Goal: Task Accomplishment & Management: Manage account settings

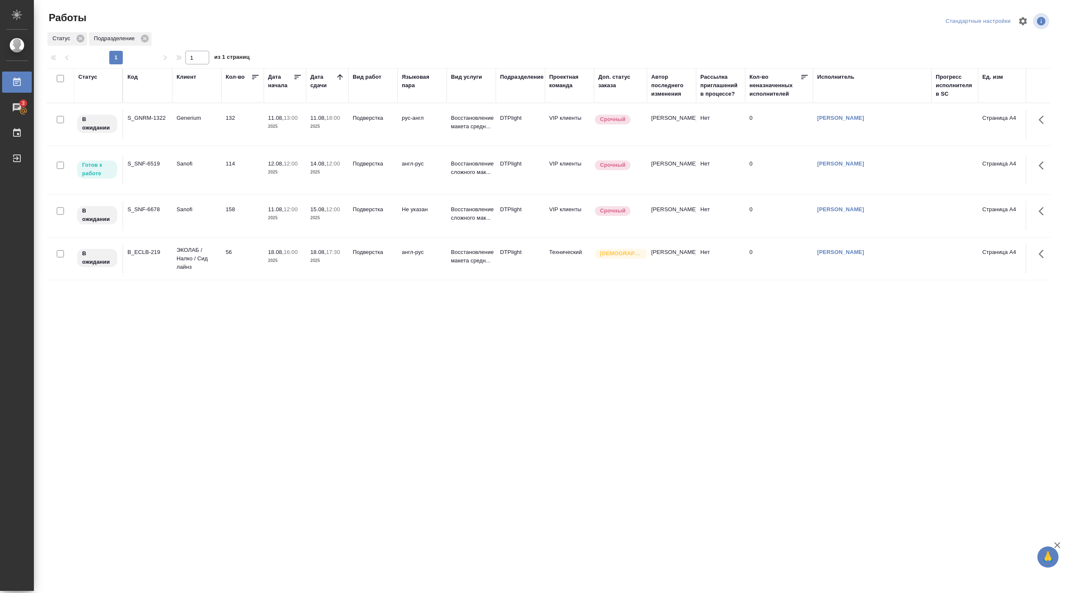
click at [274, 169] on p "2025" at bounding box center [285, 172] width 34 height 8
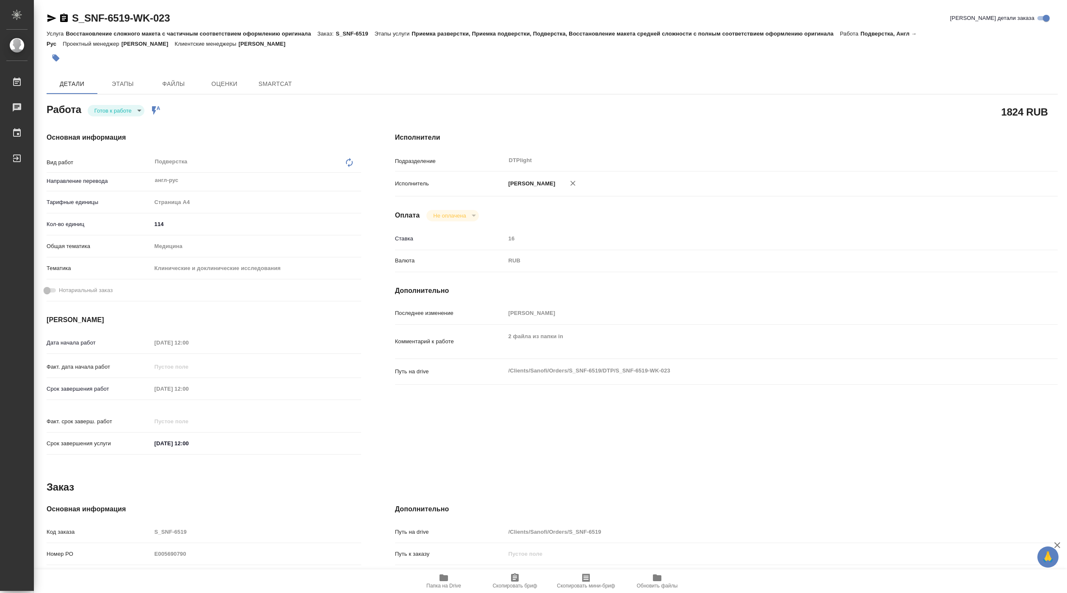
type textarea "x"
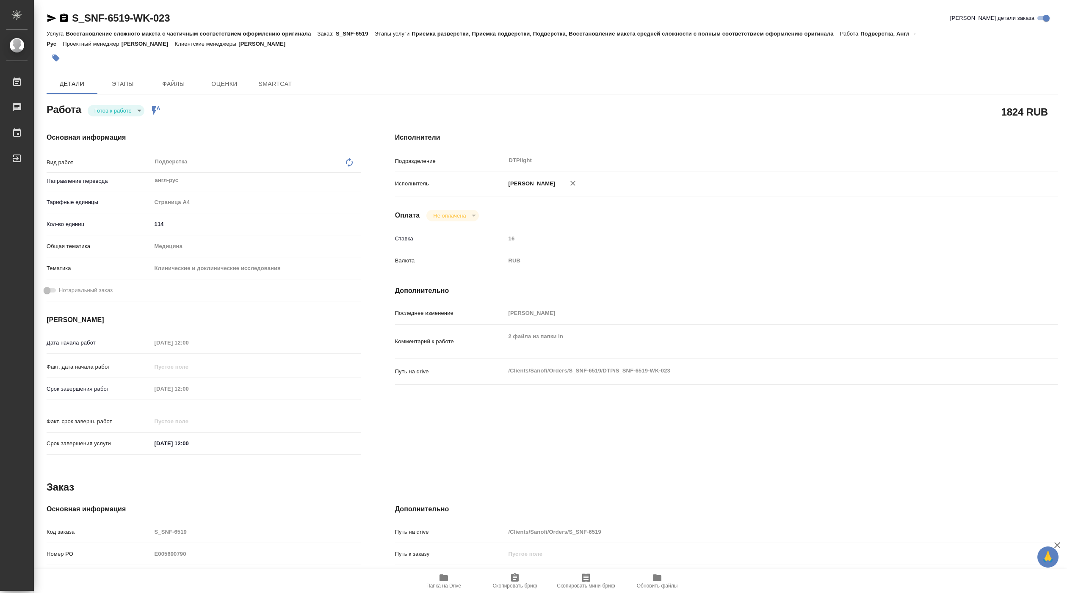
type textarea "x"
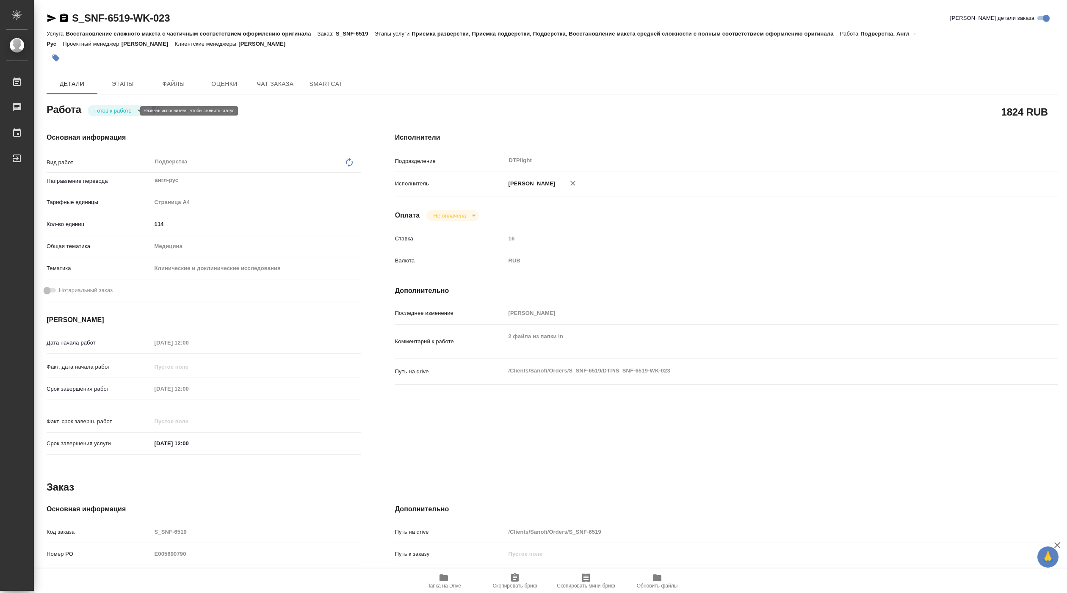
click at [126, 112] on body "🙏 .cls-1 fill:#fff; AWATERA Pankina Anna Работы Чаты График Выйти S_SNF-6519-WK…" at bounding box center [533, 296] width 1067 height 593
type textarea "x"
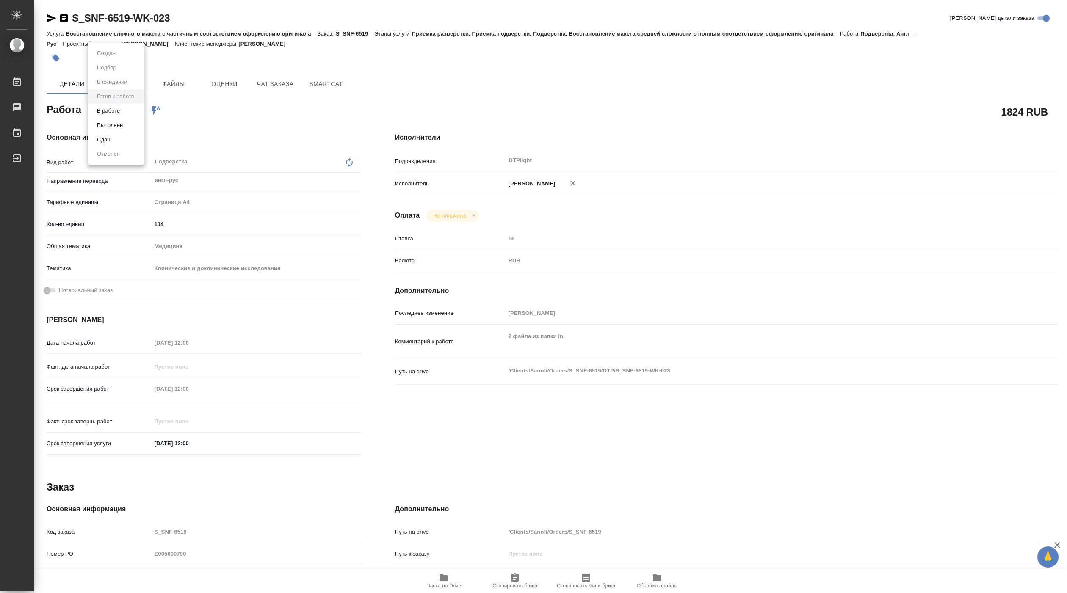
type textarea "x"
click at [125, 110] on li "В работе" at bounding box center [116, 111] width 57 height 14
type textarea "x"
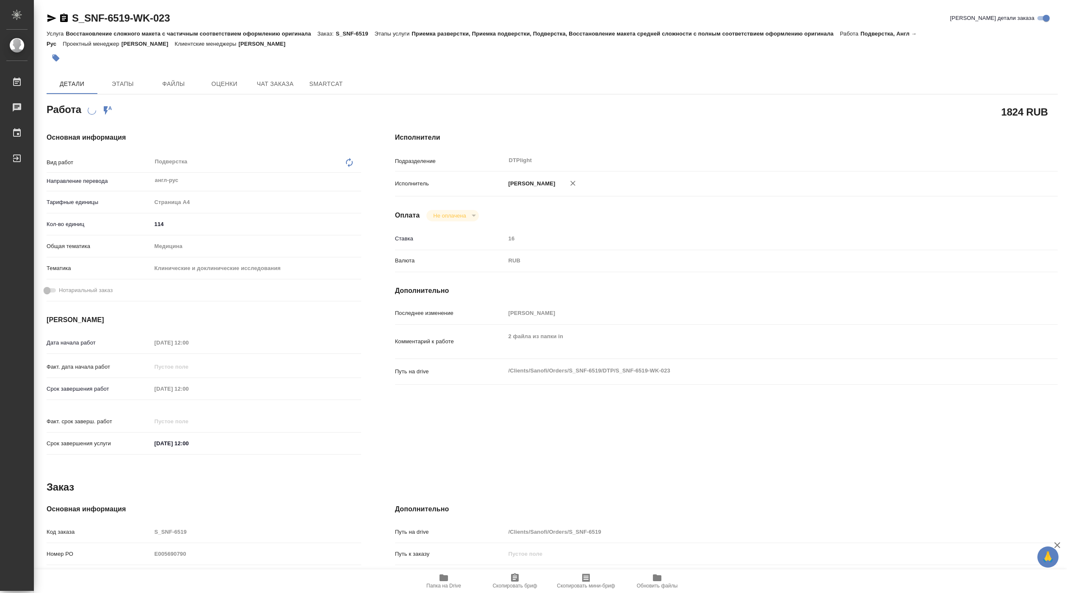
type textarea "x"
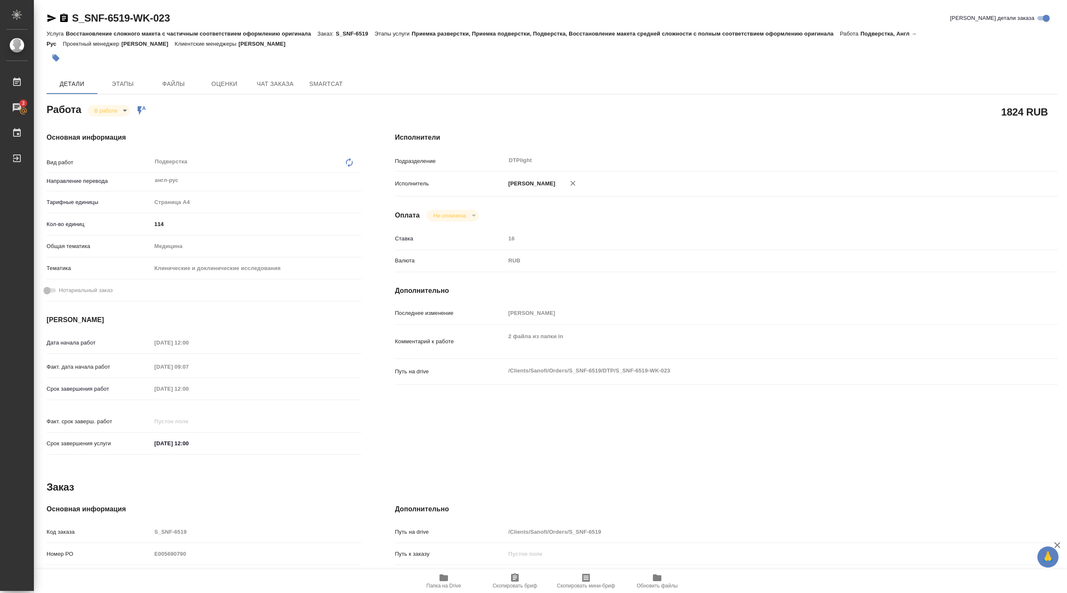
type textarea "x"
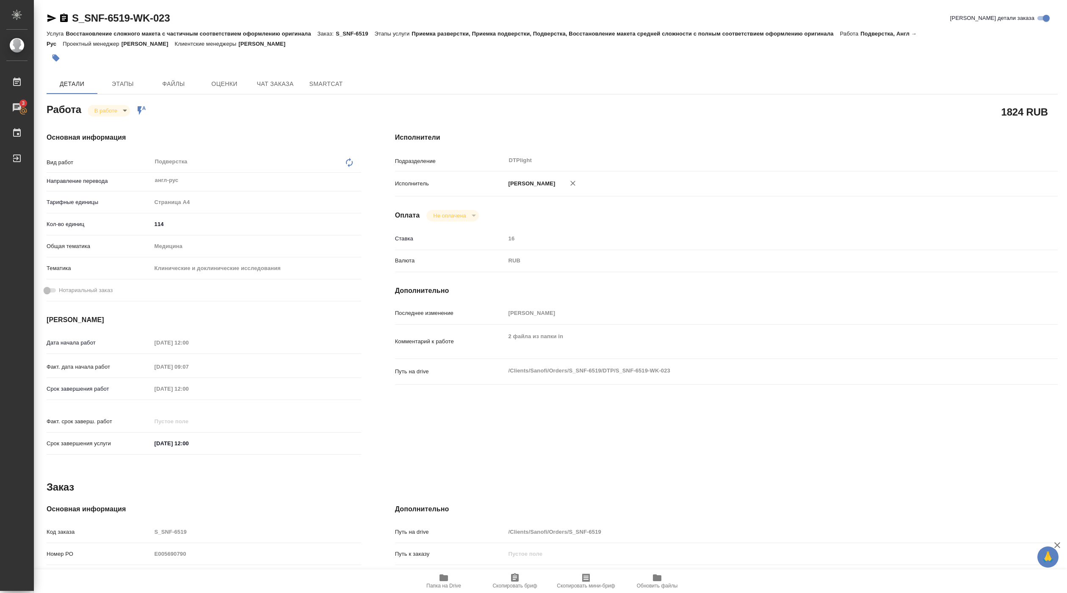
type textarea "x"
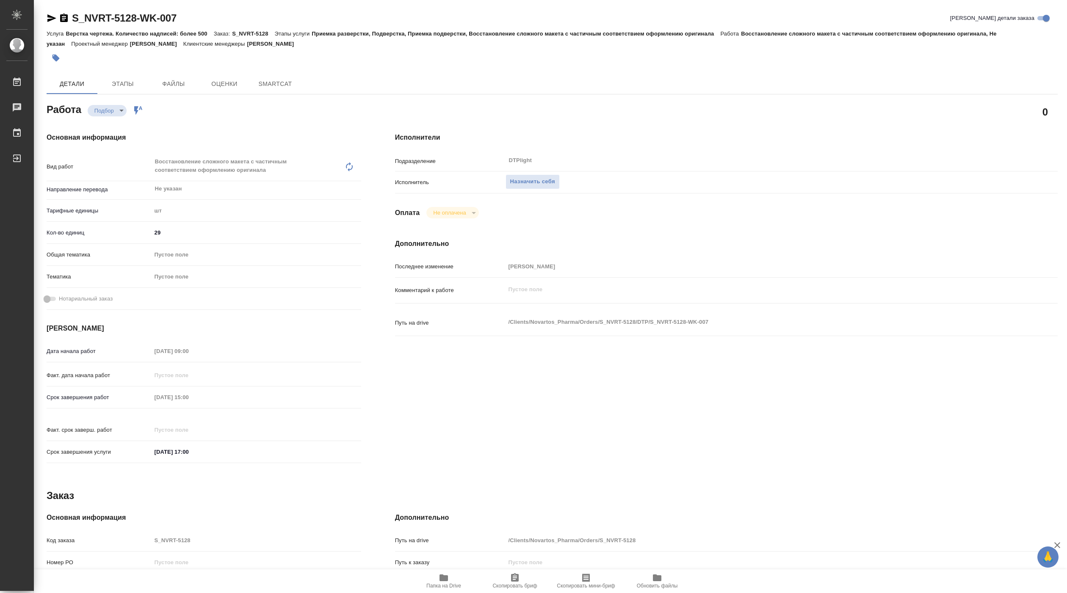
type textarea "x"
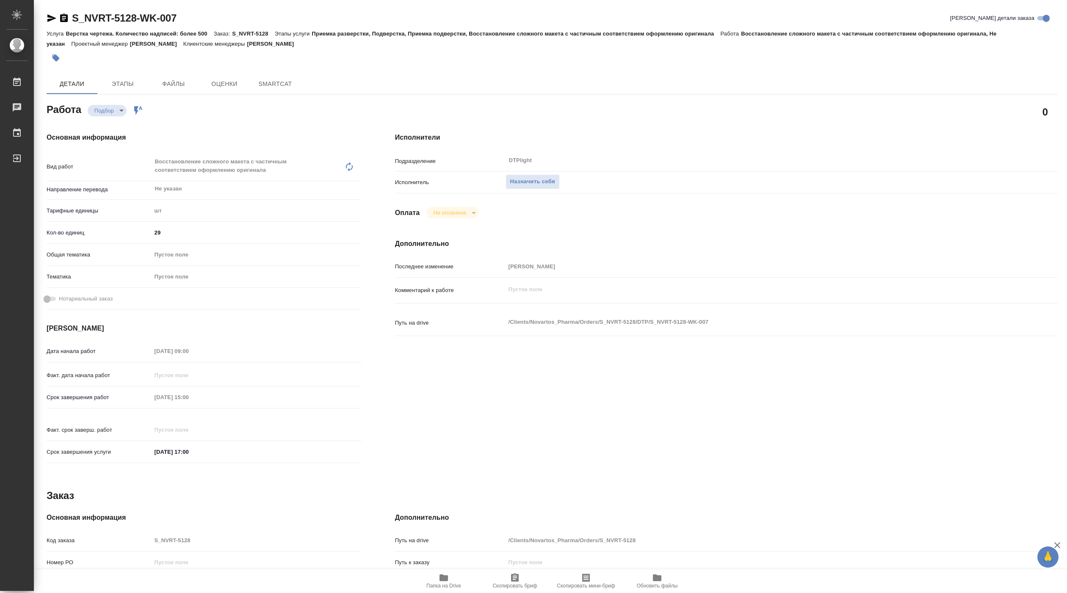
type textarea "x"
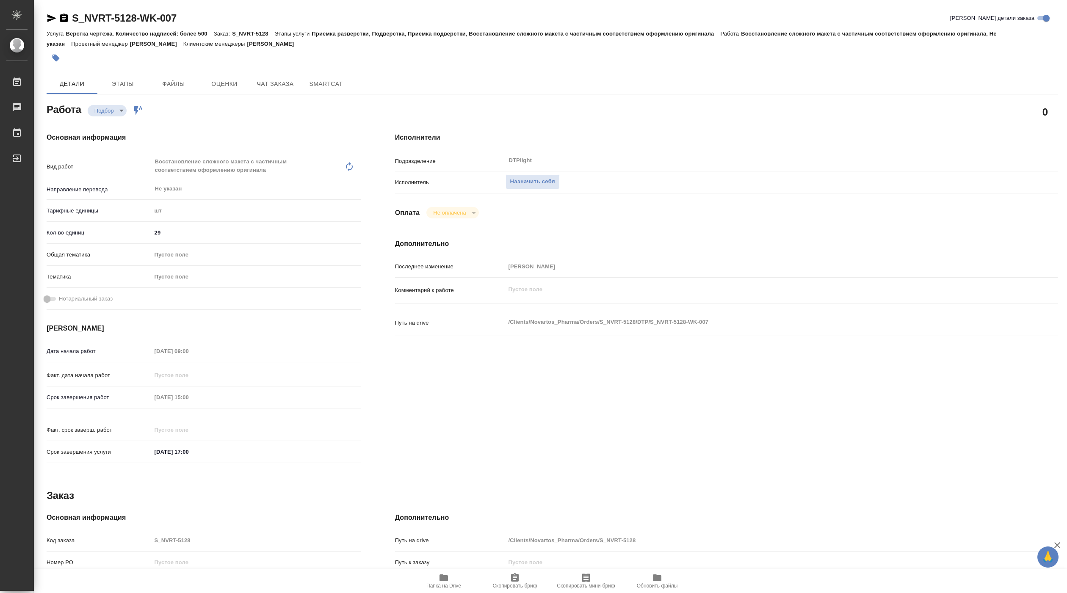
click at [444, 585] on span "Папка на Drive" at bounding box center [443, 586] width 35 height 6
type textarea "x"
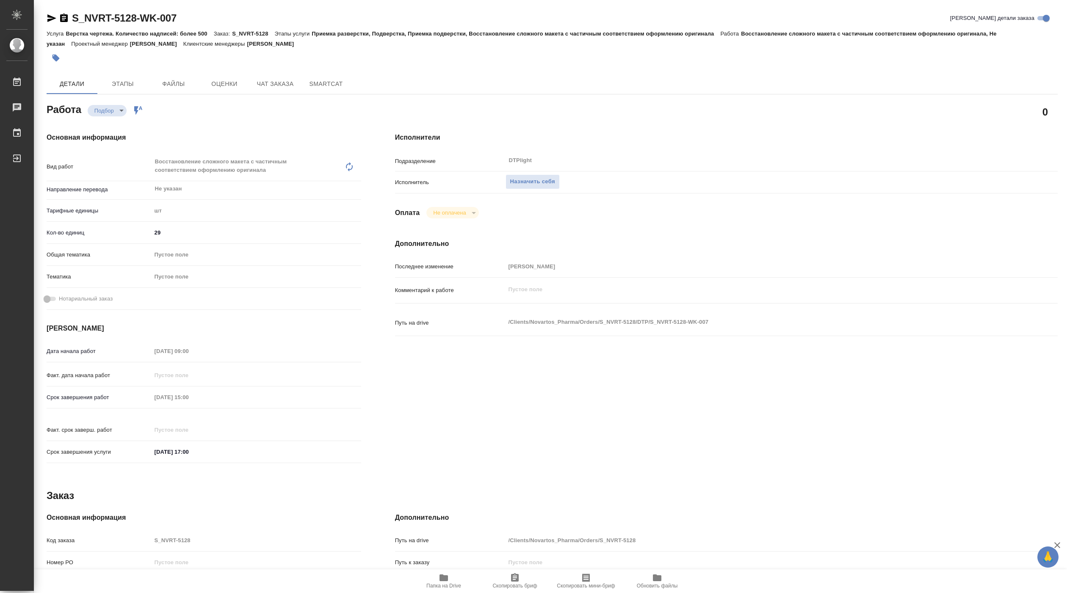
type textarea "x"
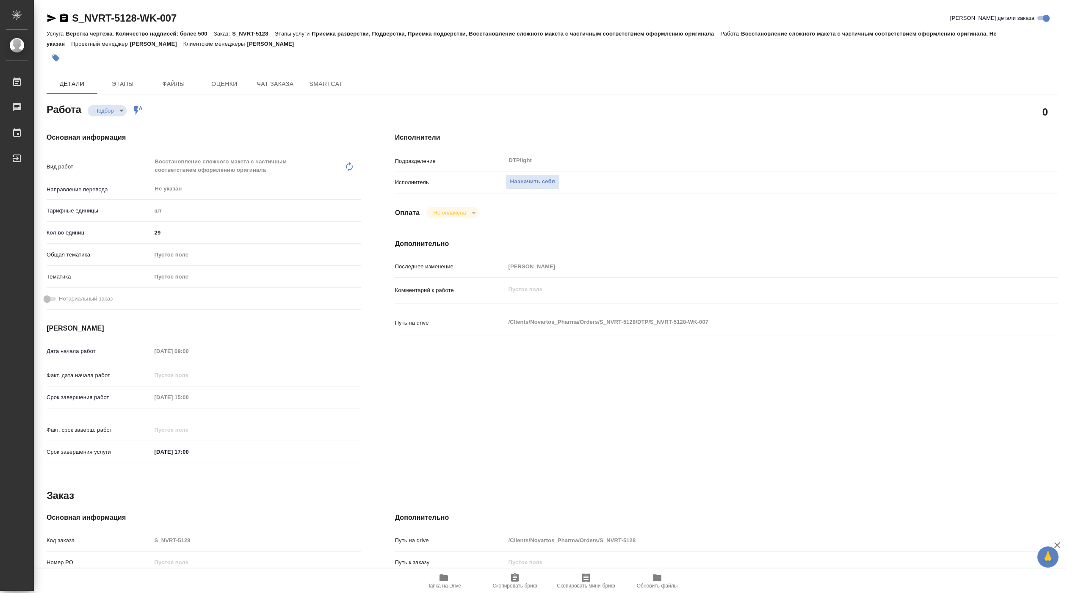
type textarea "x"
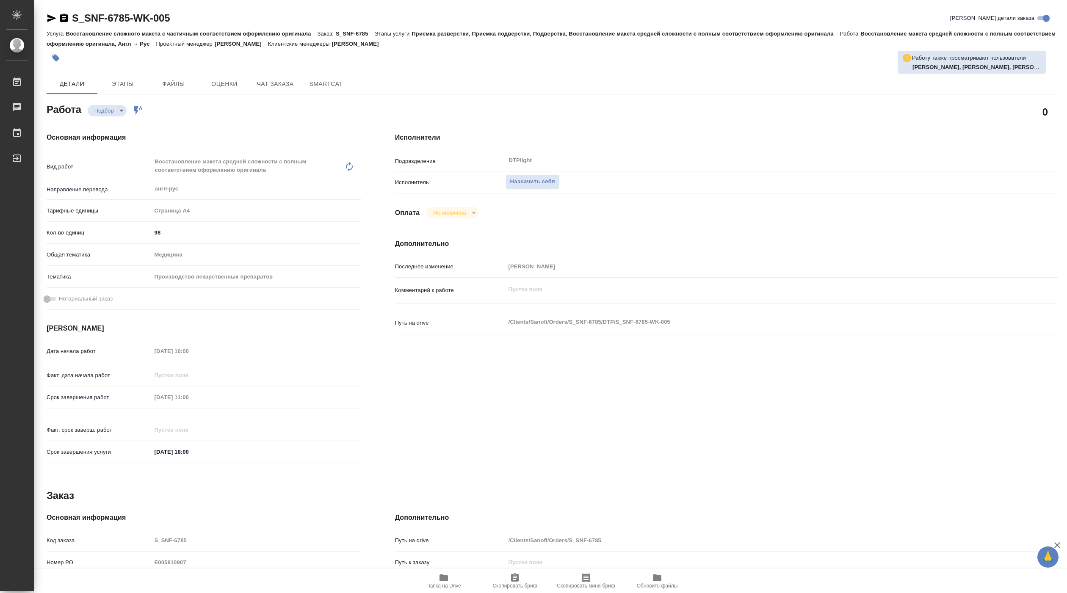
click at [446, 590] on button "Папка на Drive" at bounding box center [443, 582] width 71 height 24
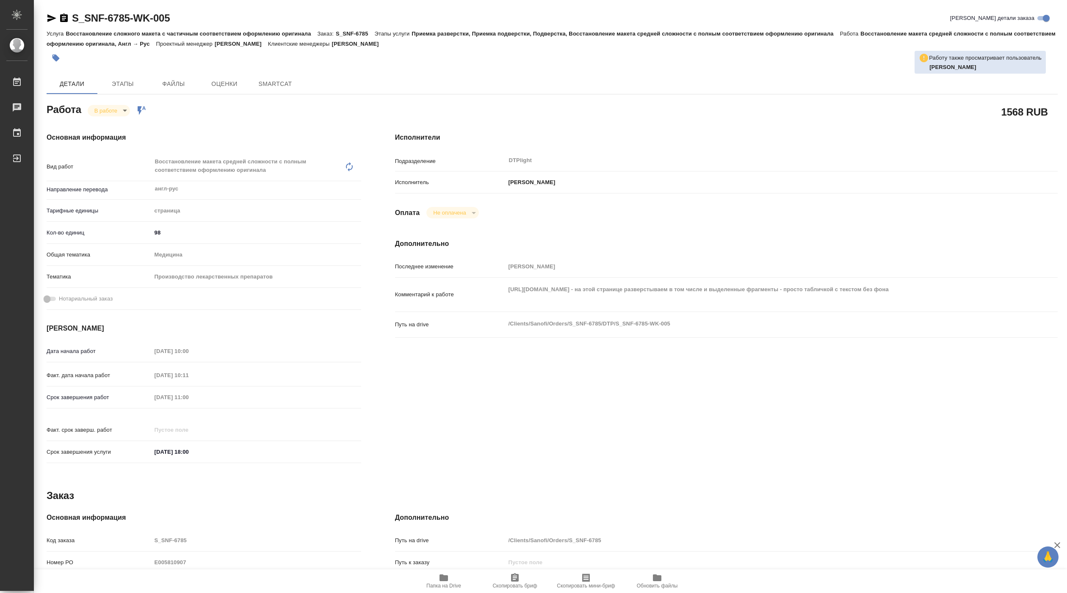
type textarea "x"
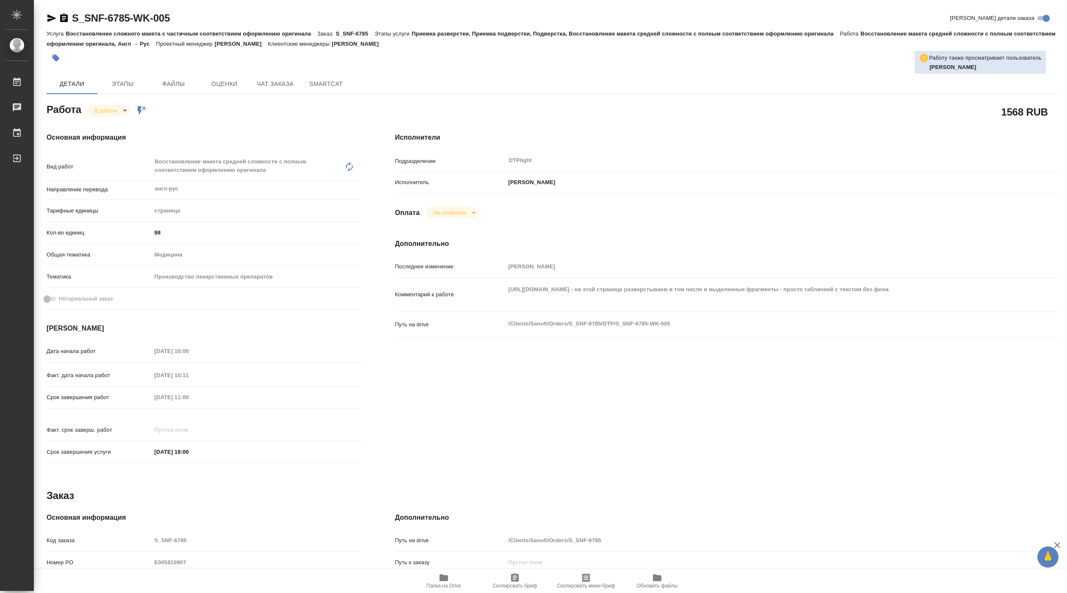
type textarea "x"
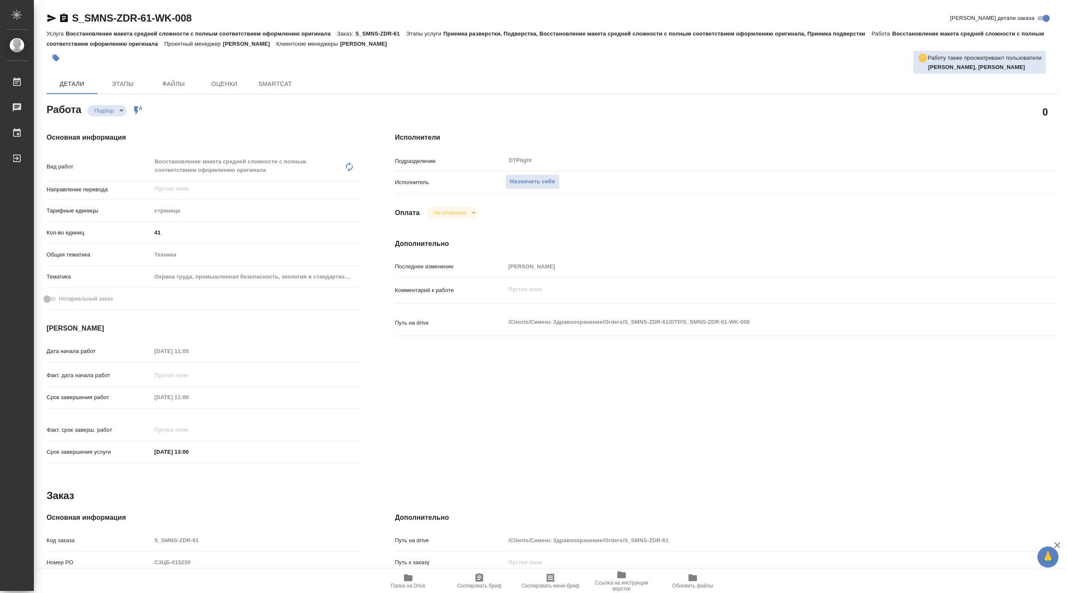
type textarea "x"
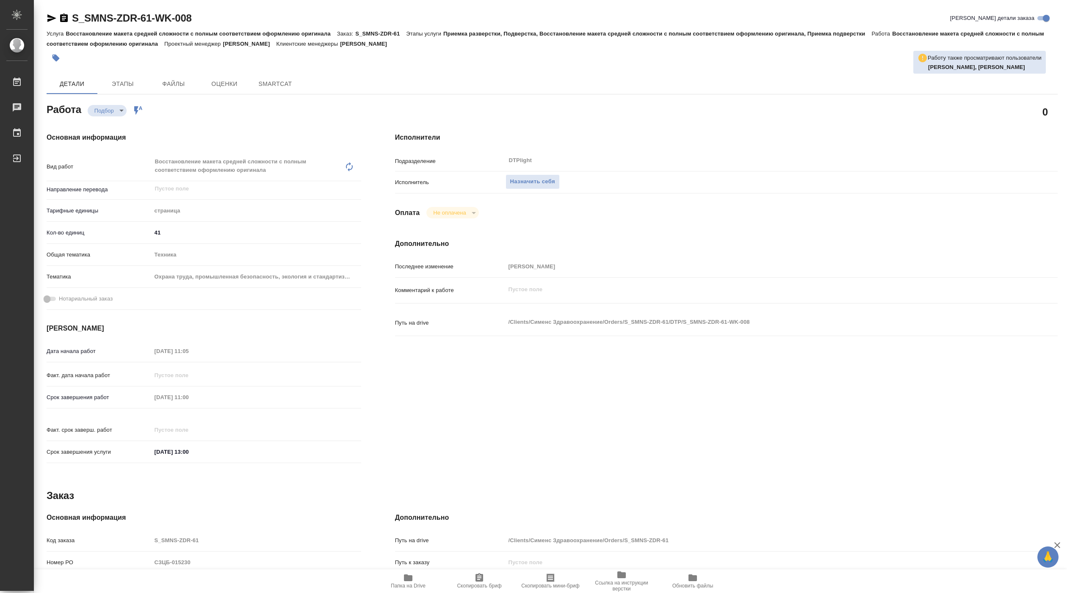
type textarea "x"
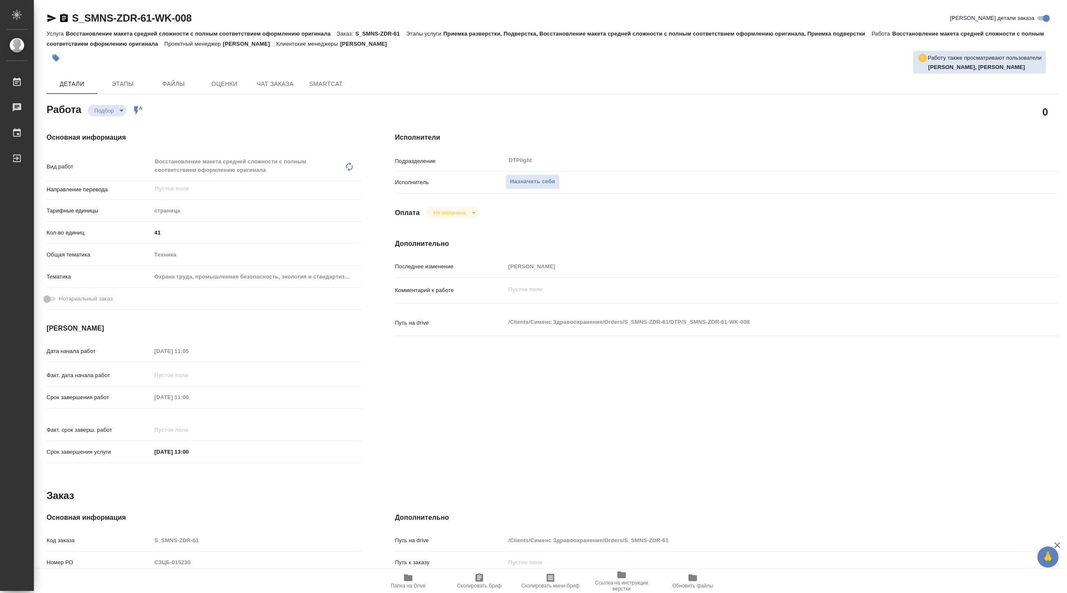
type textarea "x"
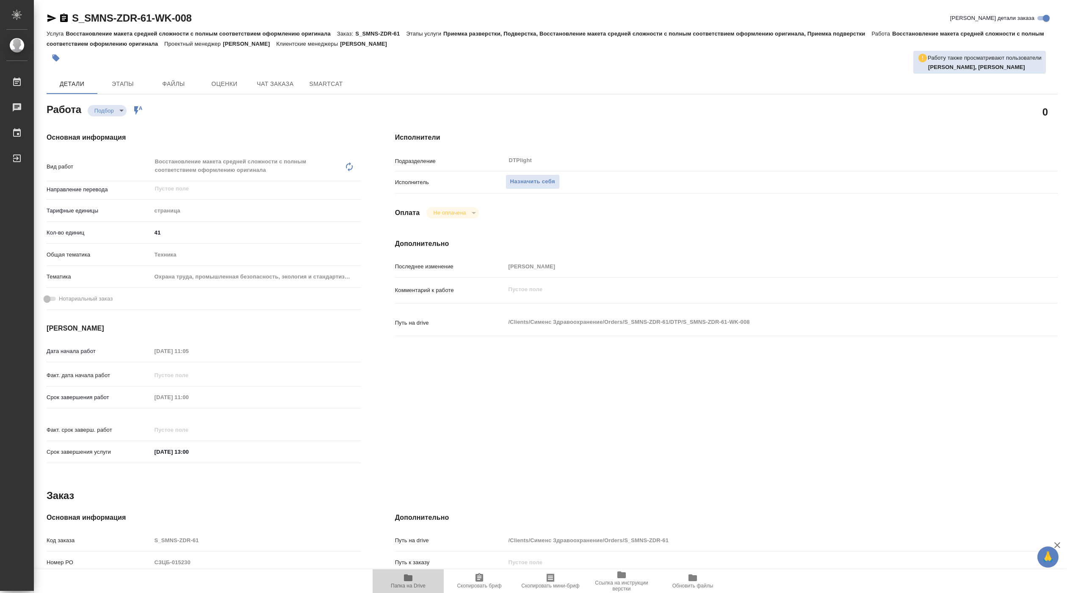
click at [418, 583] on span "Папка на Drive" at bounding box center [408, 586] width 35 height 6
type textarea "x"
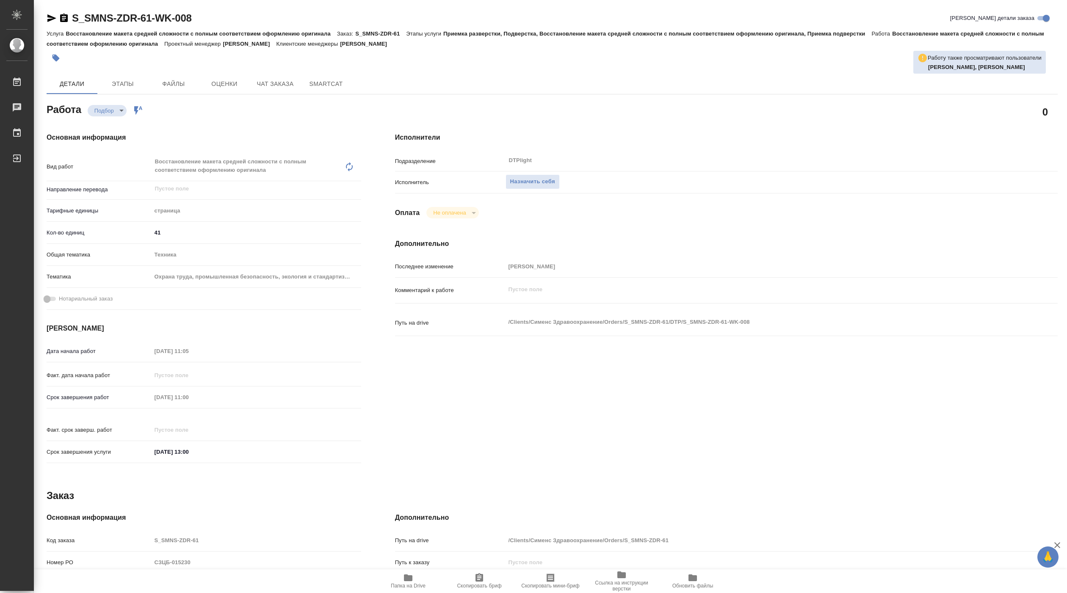
type textarea "x"
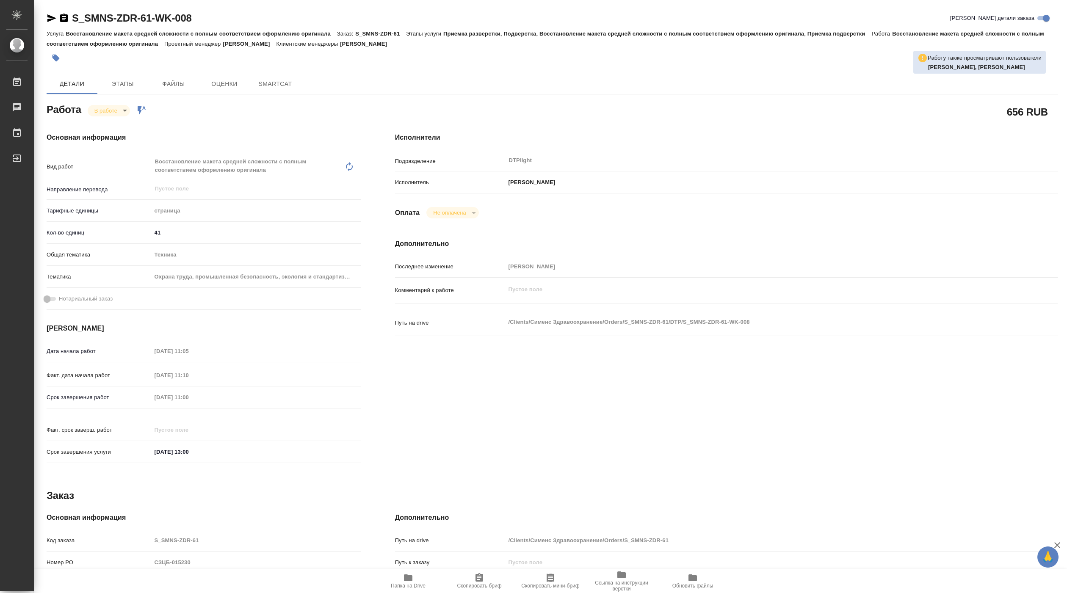
type textarea "x"
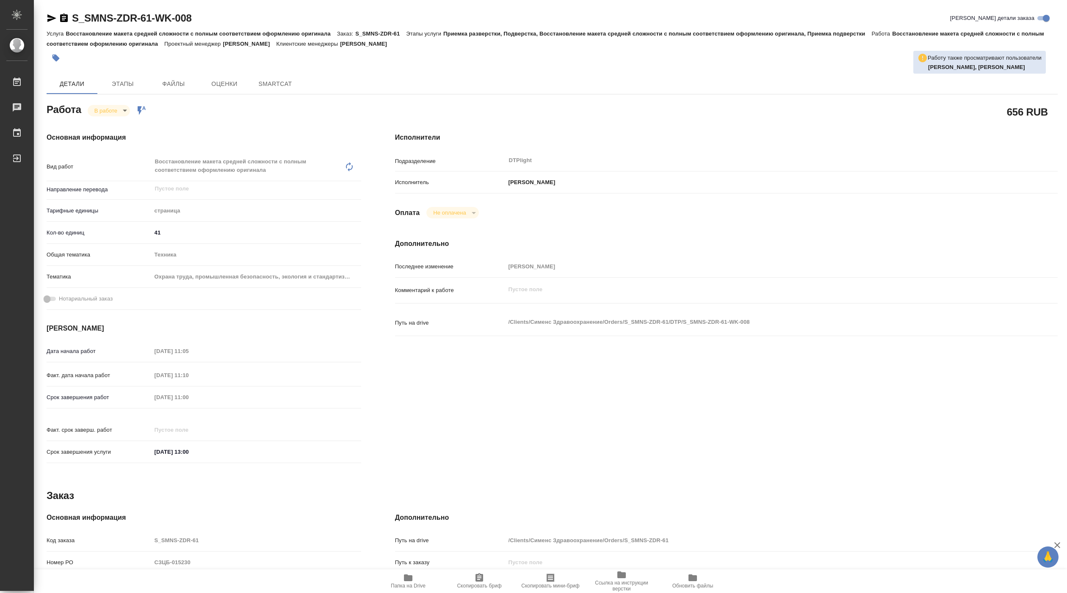
type textarea "x"
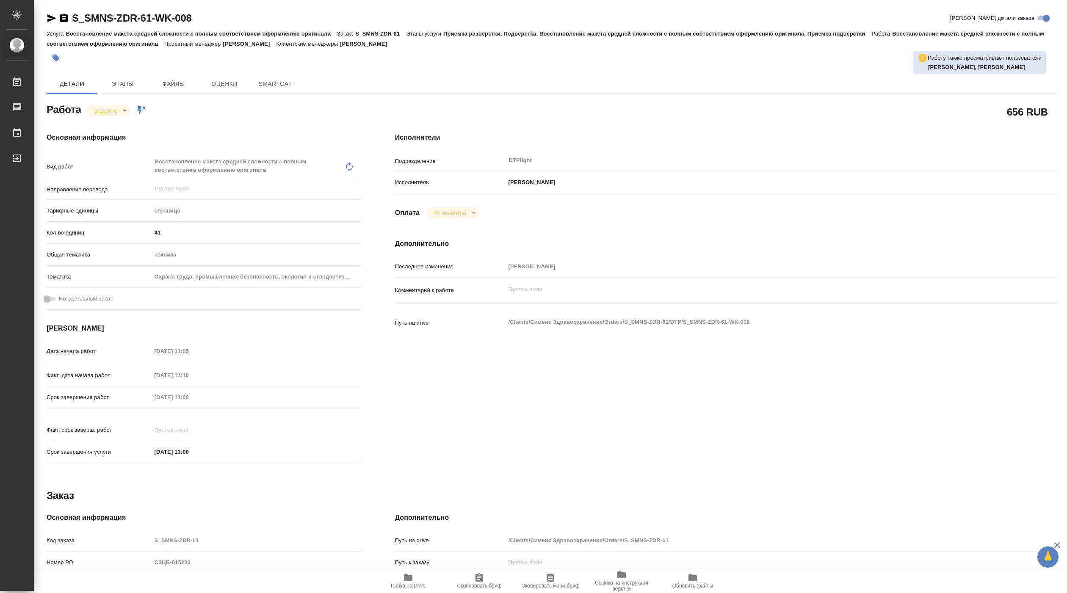
type textarea "x"
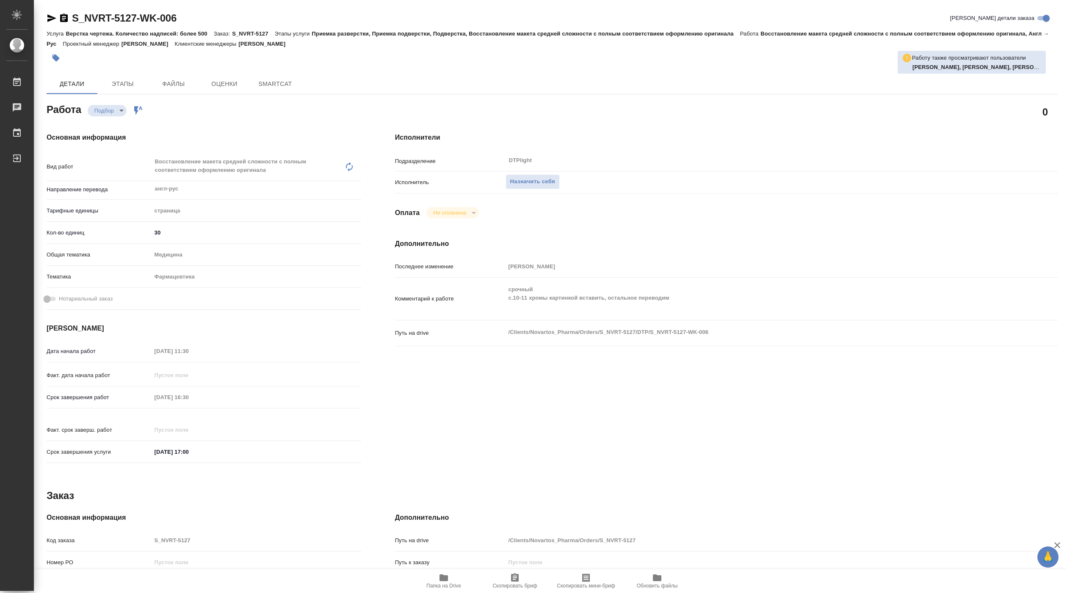
type textarea "x"
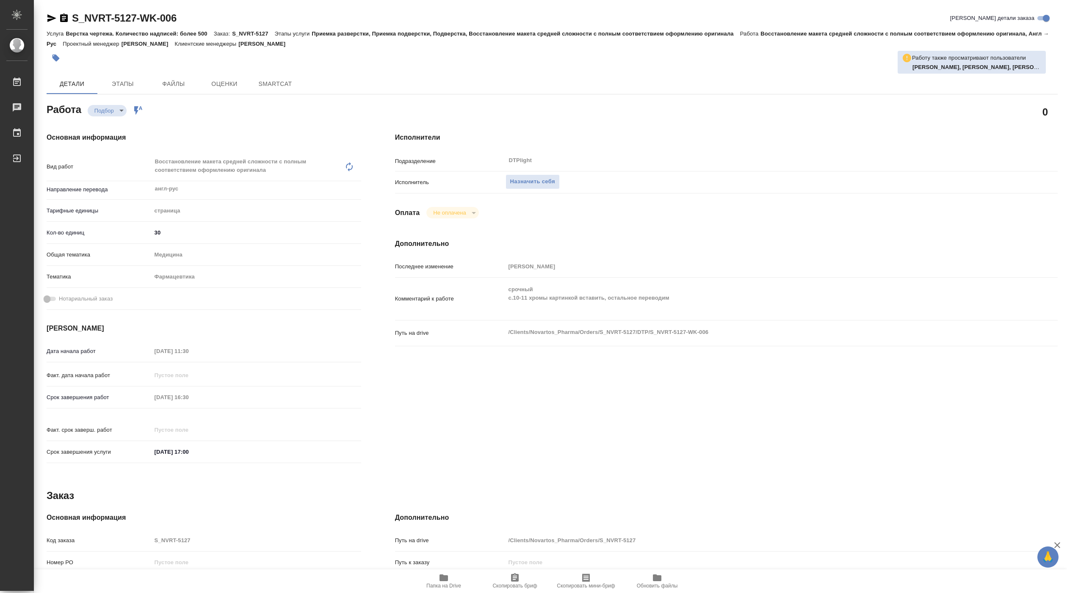
type textarea "x"
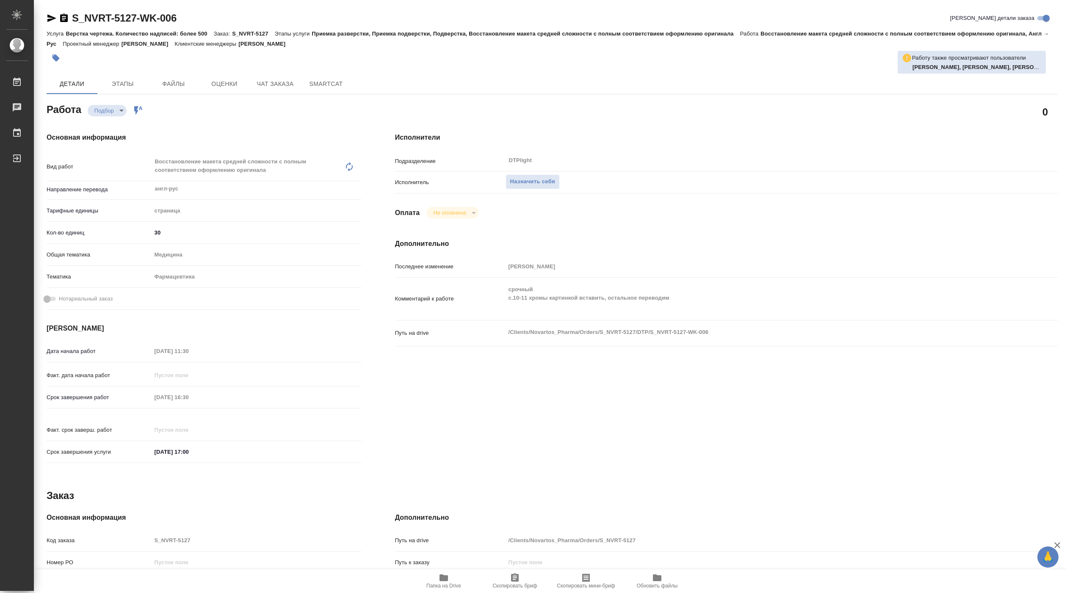
type textarea "x"
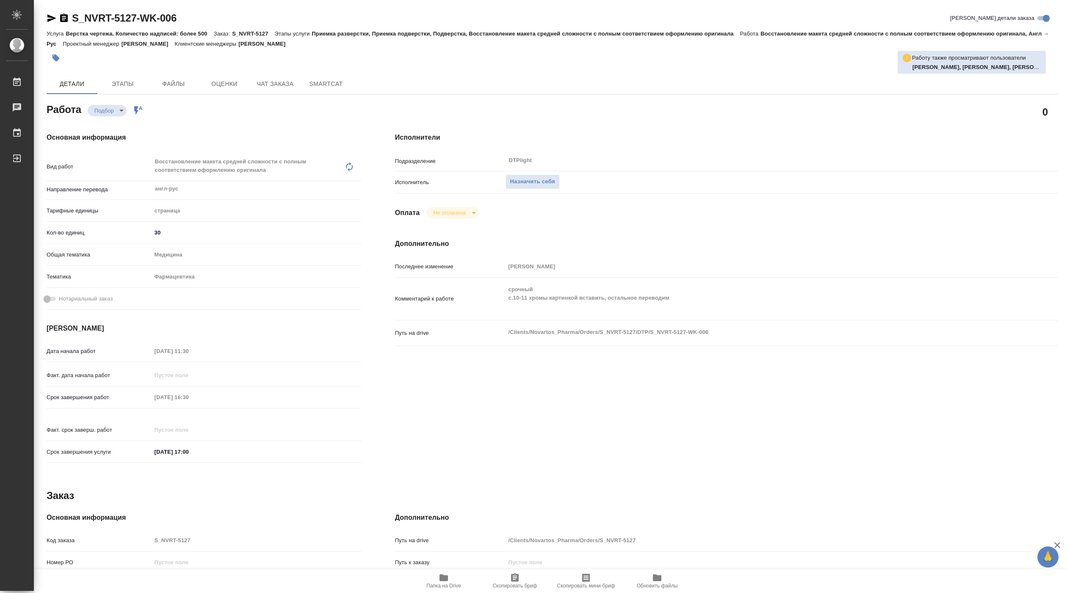
click at [451, 582] on span "Папка на Drive" at bounding box center [443, 581] width 61 height 16
type textarea "x"
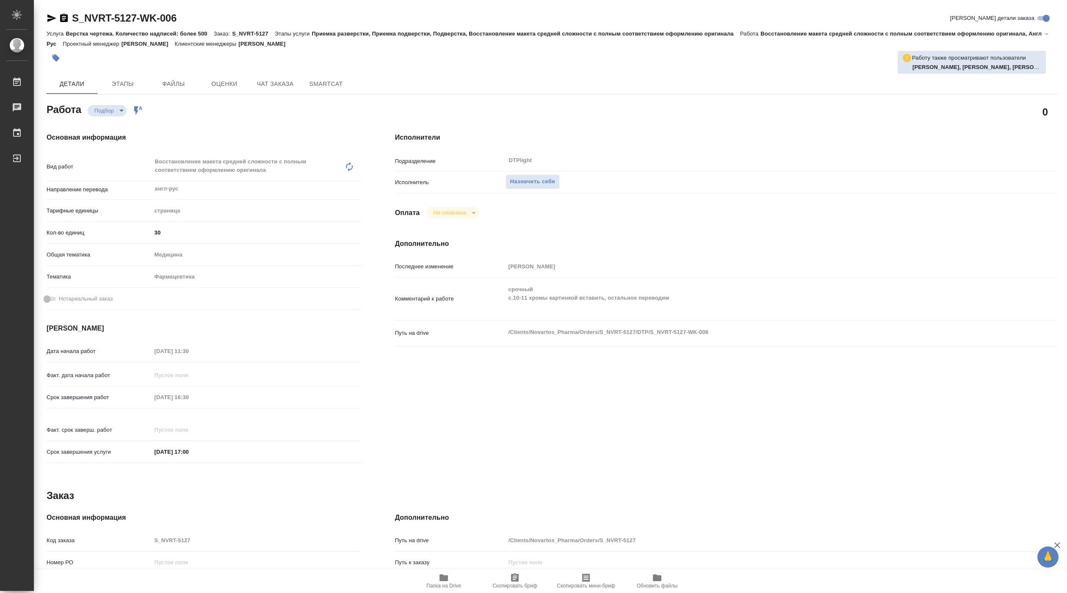
type textarea "x"
click at [539, 180] on span "Назначить себя" at bounding box center [532, 182] width 45 height 10
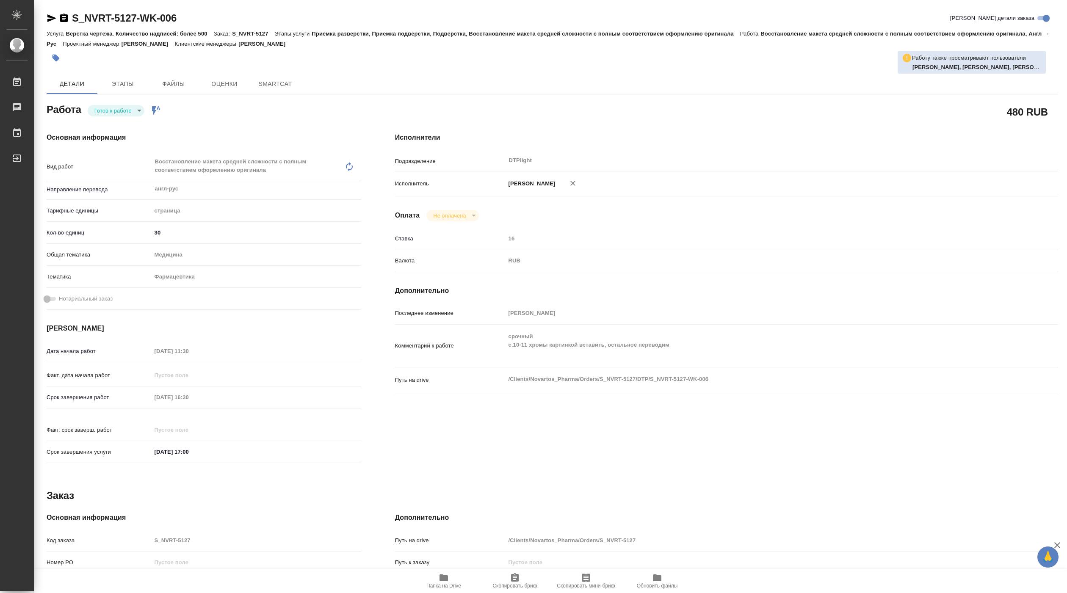
type textarea "x"
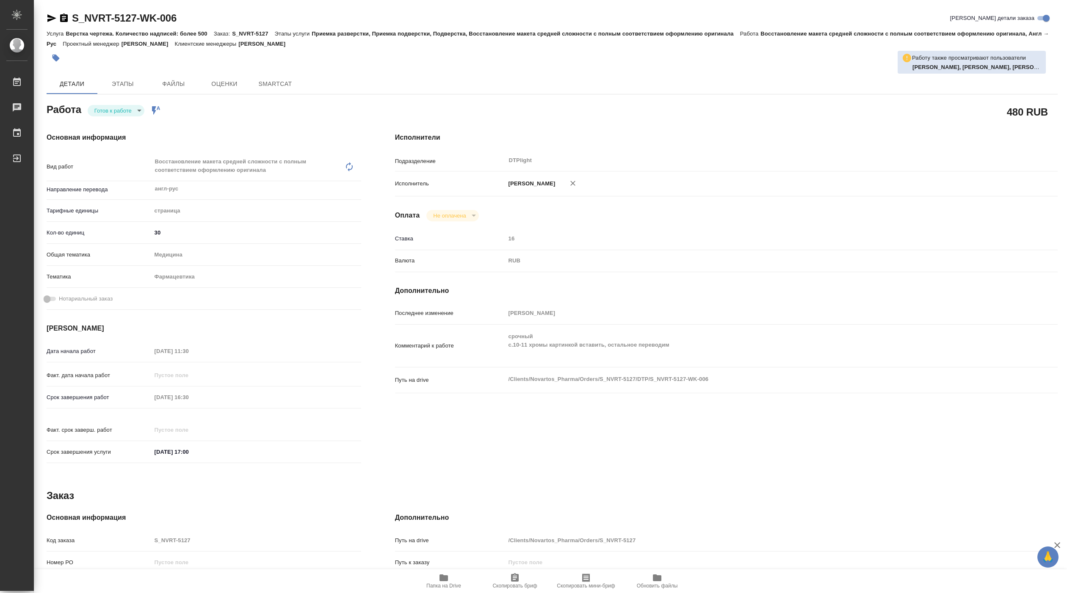
type textarea "x"
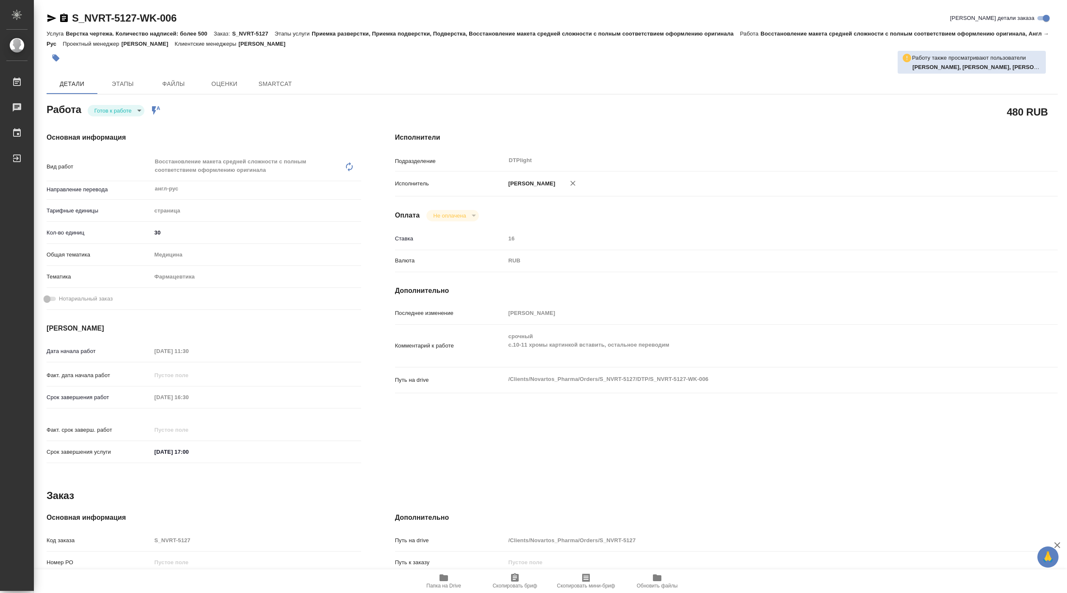
type textarea "x"
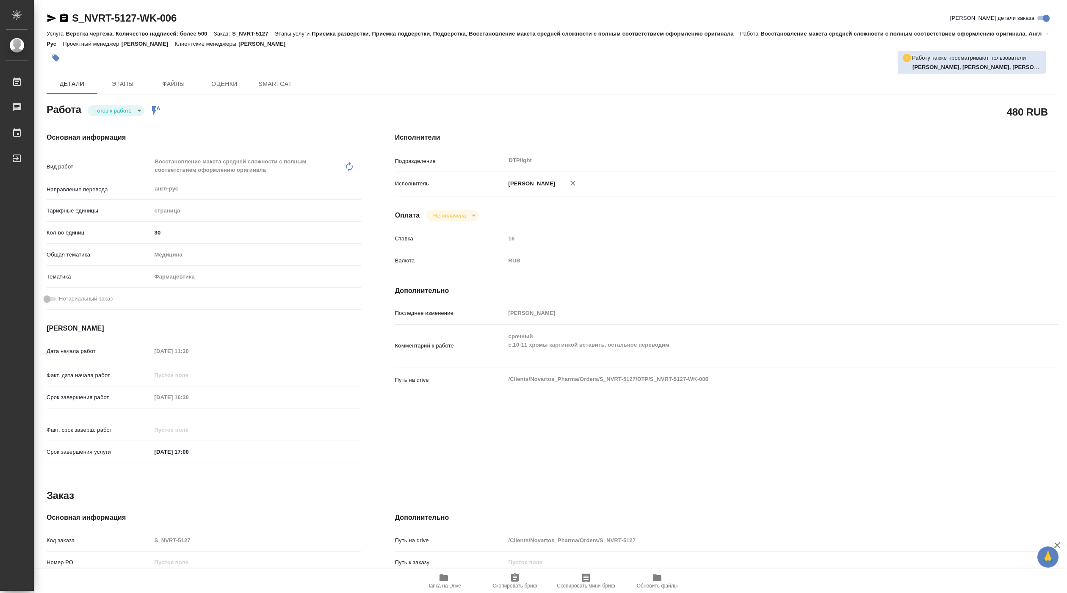
type textarea "x"
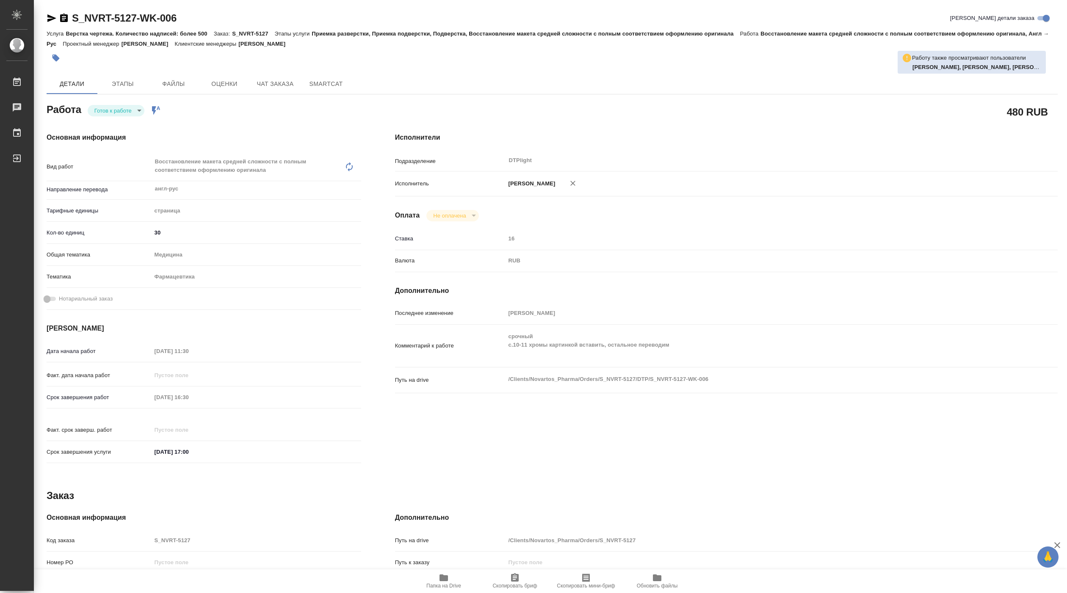
type textarea "x"
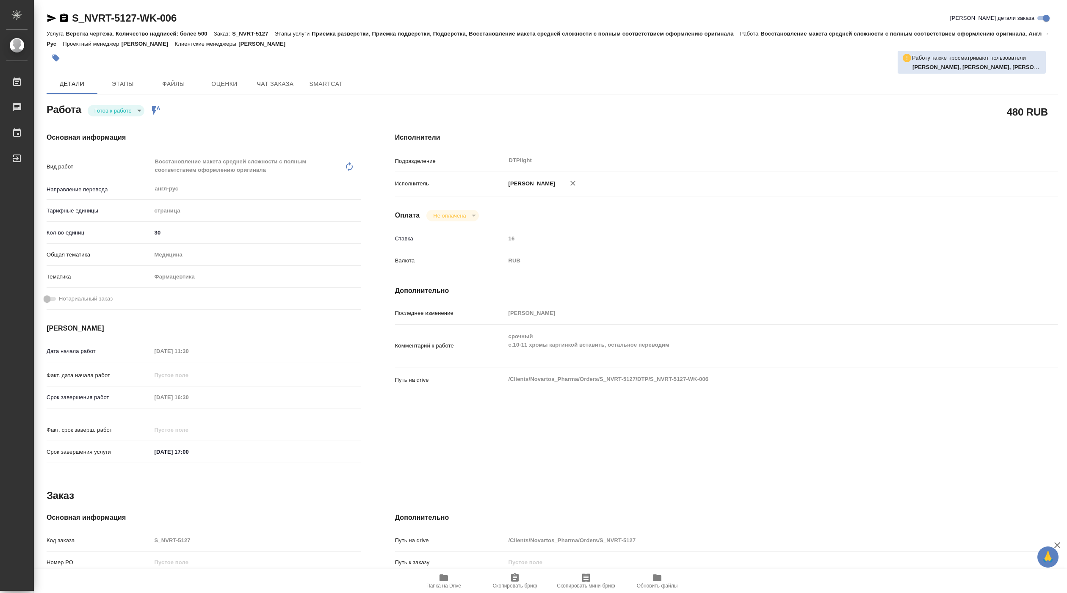
type textarea "x"
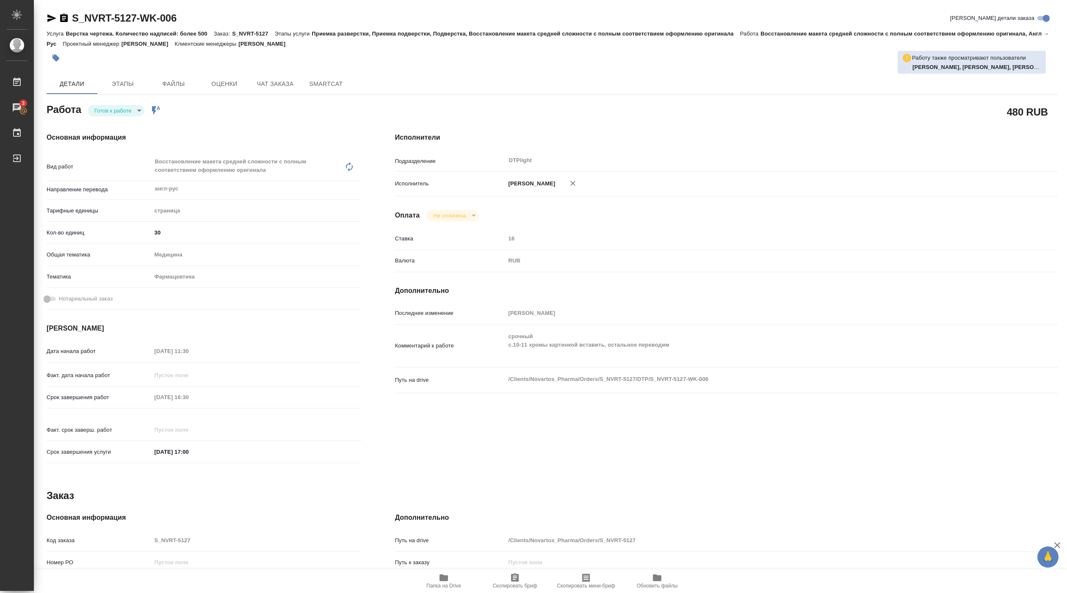
type textarea "x"
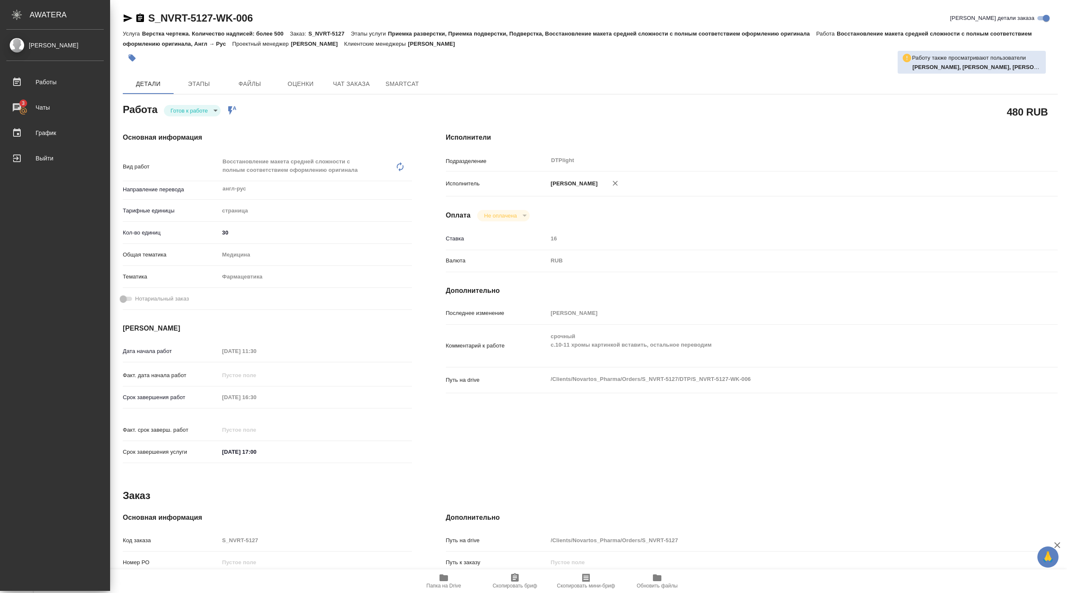
type textarea "x"
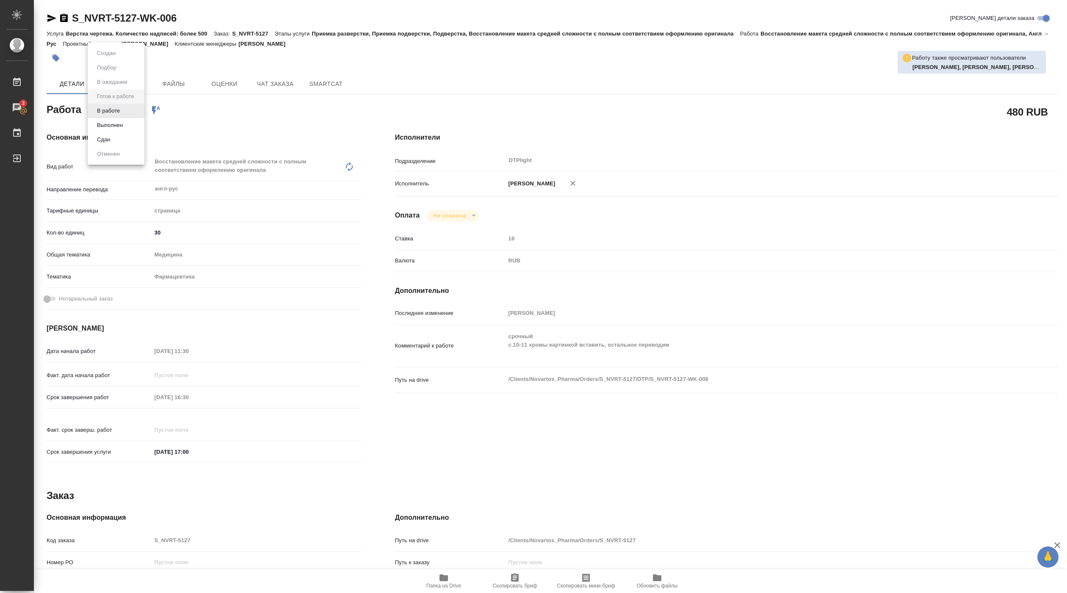
click at [128, 116] on body "🙏 .cls-1 fill:#fff; AWATERA Pankina Anna Работы 3 Чаты График Выйти S_NVRT-5127…" at bounding box center [533, 296] width 1067 height 593
click at [125, 113] on li "В работе" at bounding box center [116, 111] width 57 height 14
type textarea "x"
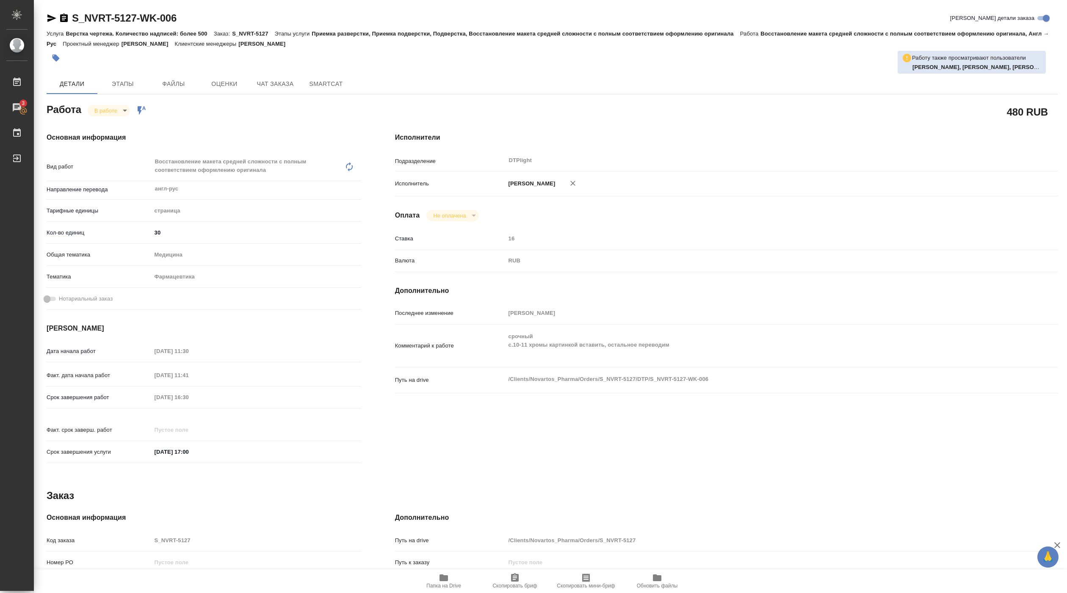
type textarea "x"
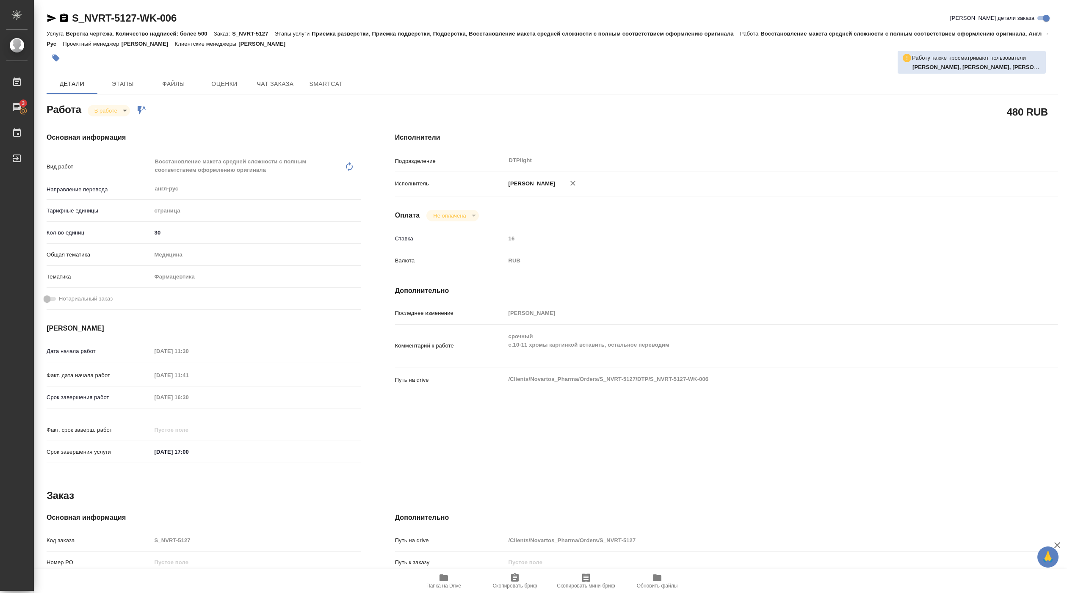
type textarea "x"
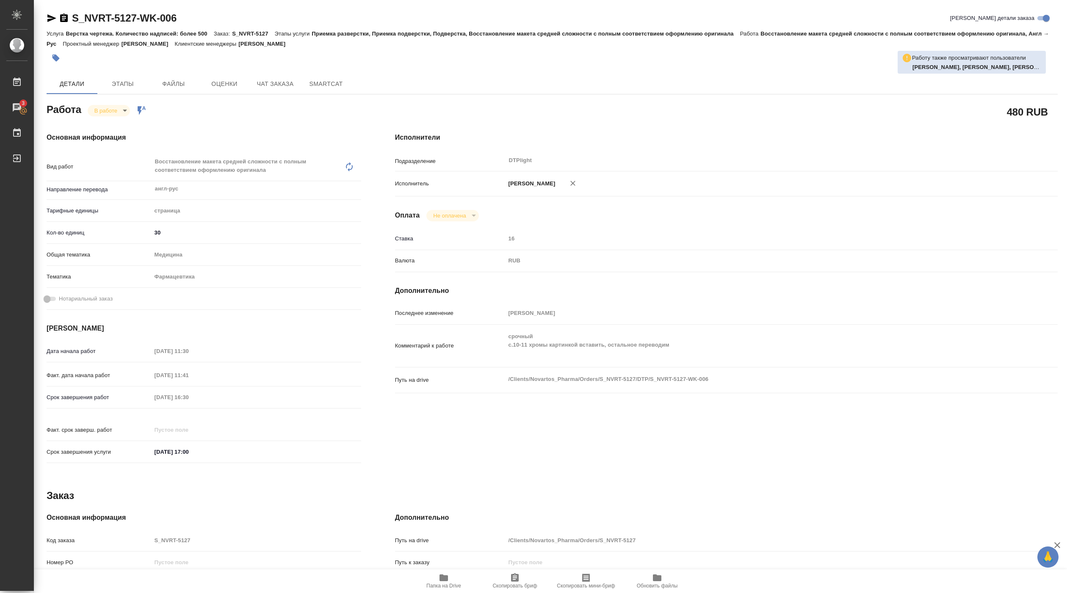
type textarea "x"
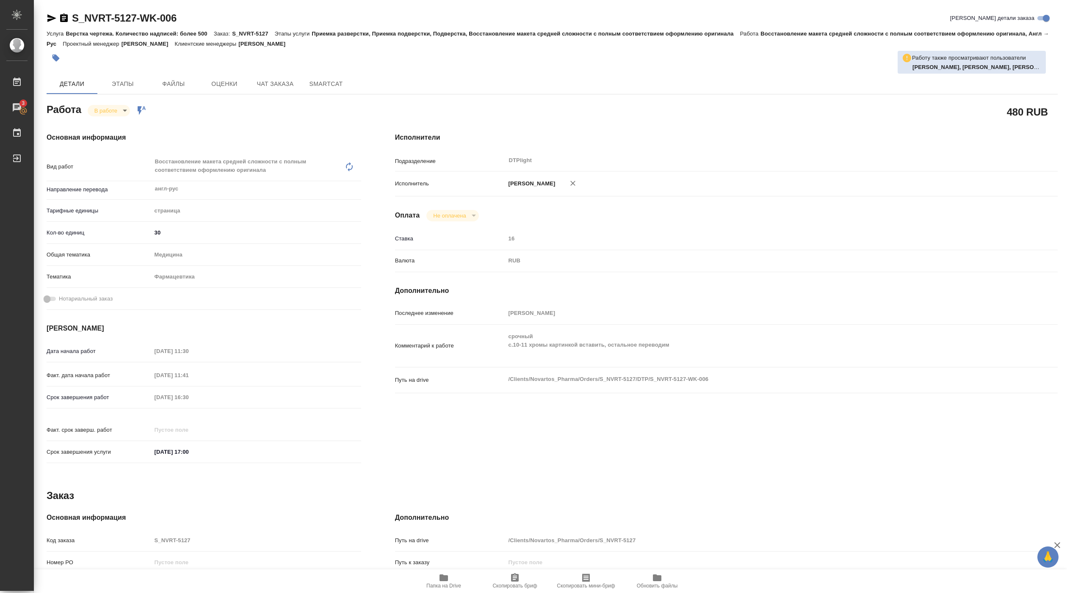
type textarea "x"
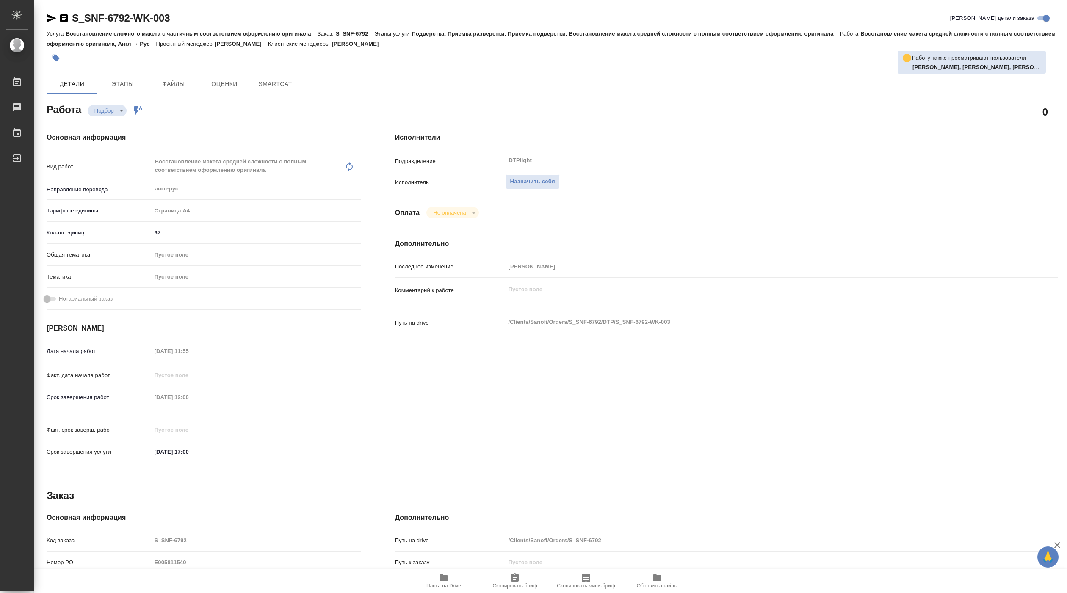
type textarea "x"
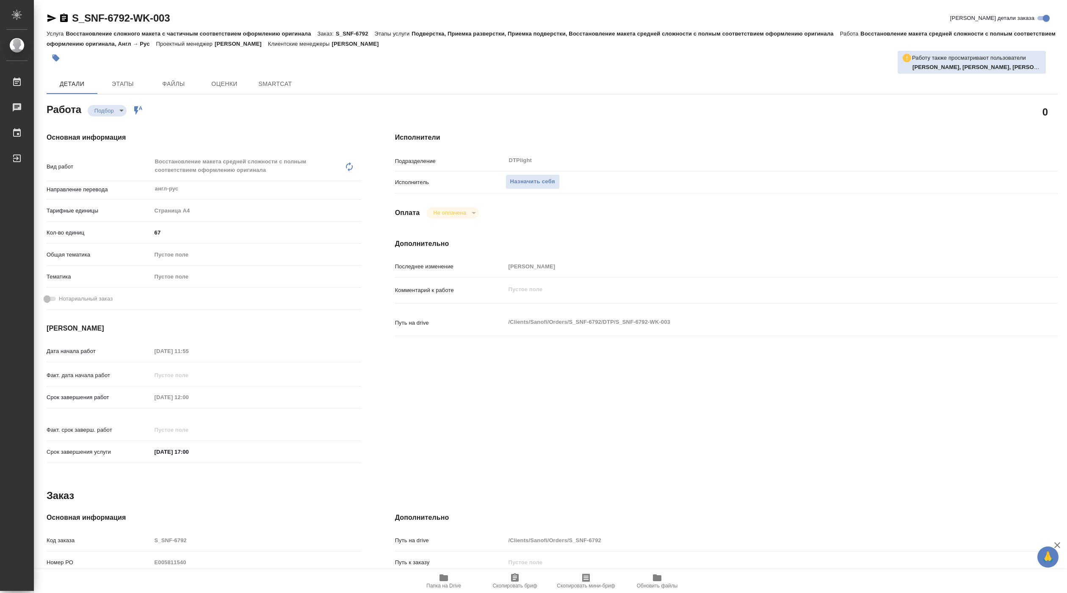
type textarea "x"
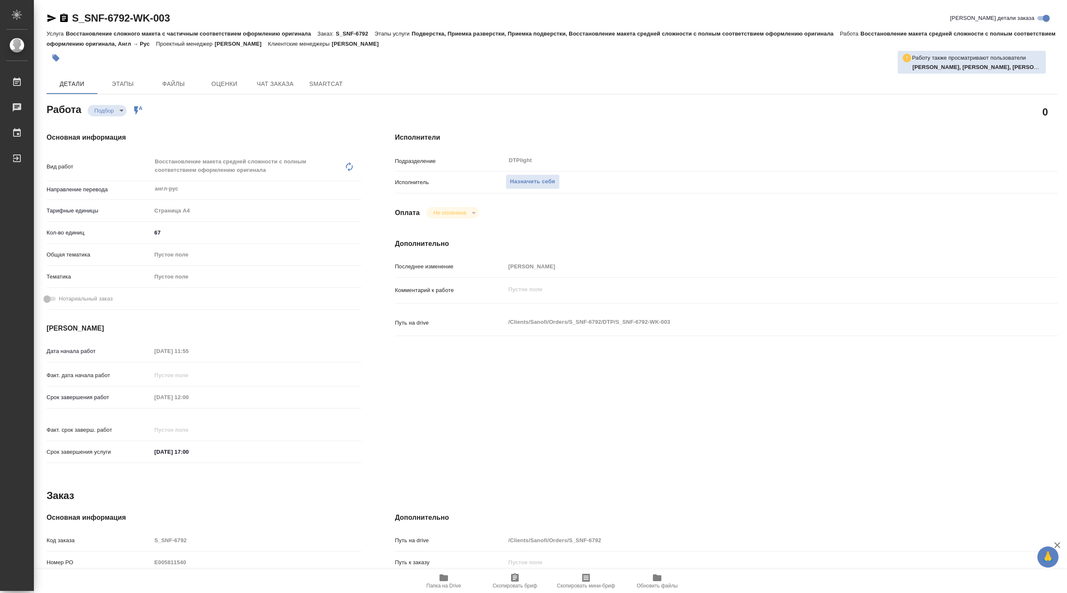
click at [447, 581] on icon "button" at bounding box center [444, 578] width 8 height 7
type textarea "x"
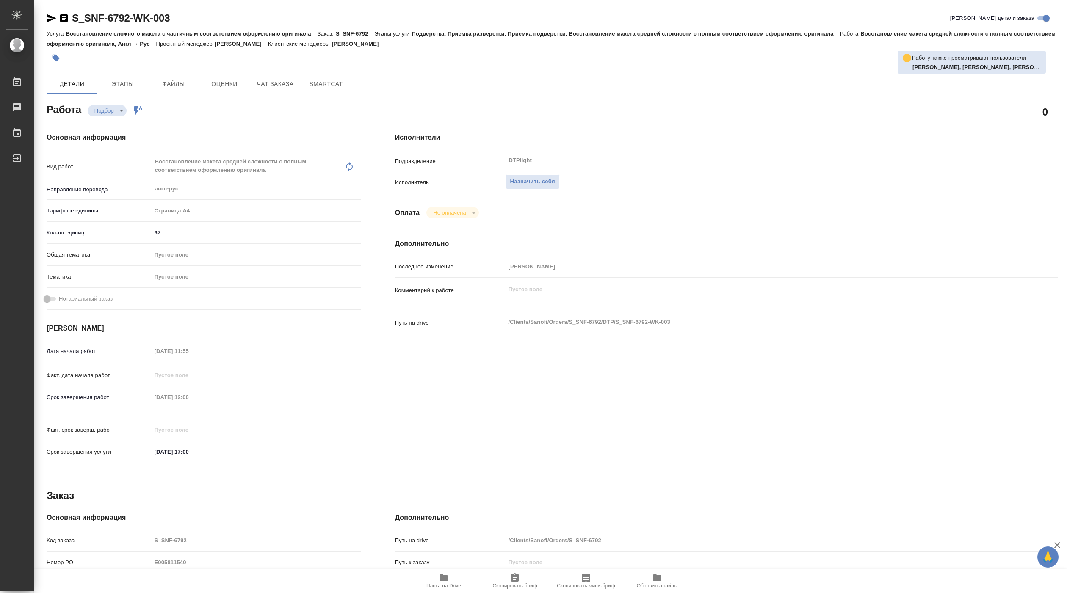
type textarea "x"
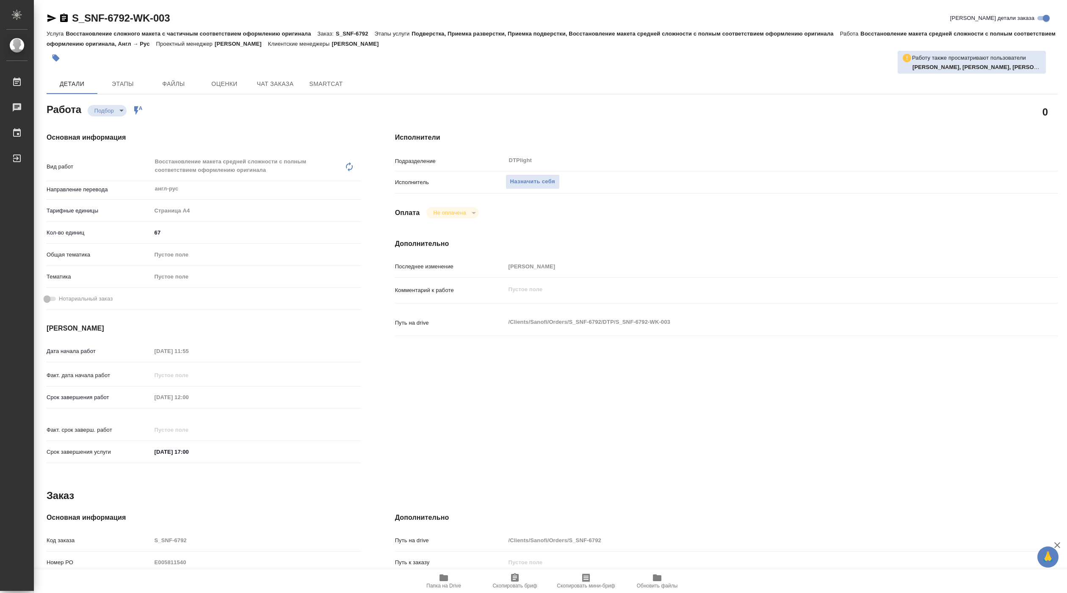
type textarea "x"
click at [526, 177] on button "Назначить себя" at bounding box center [533, 181] width 54 height 15
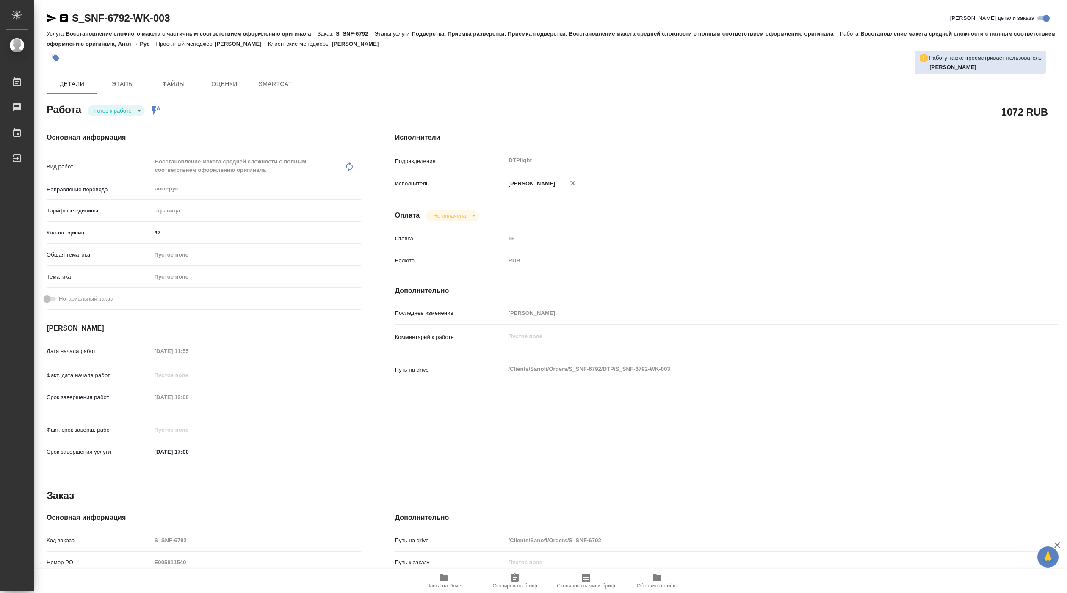
type textarea "x"
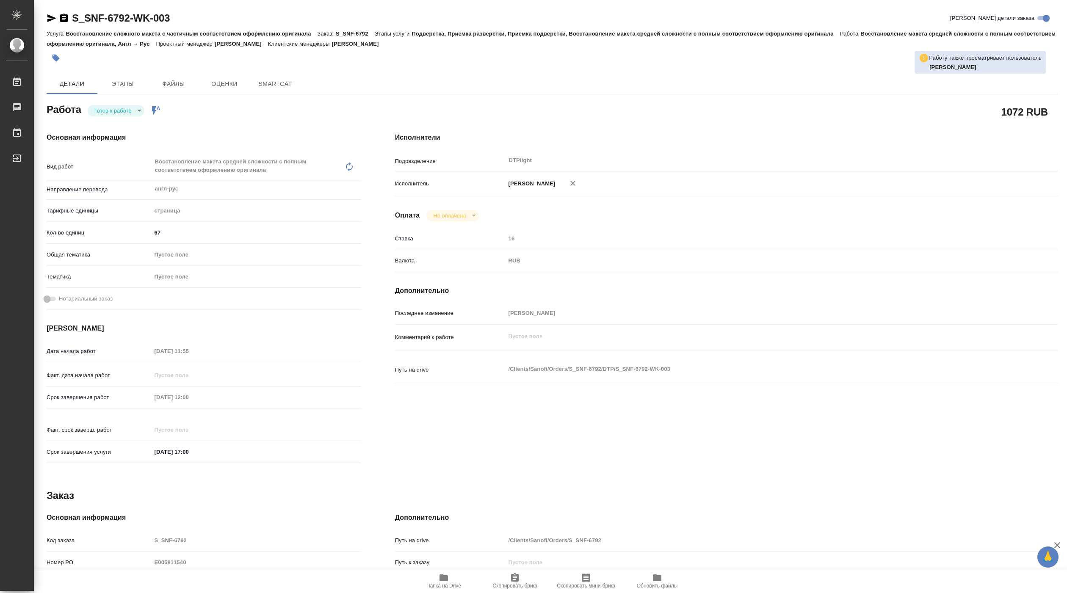
type textarea "x"
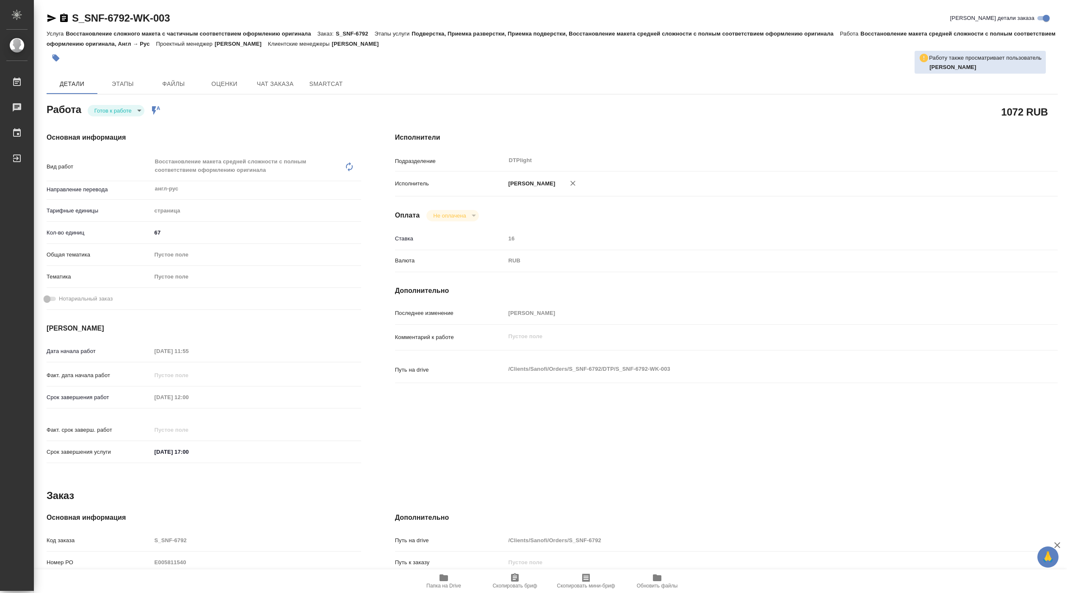
click at [137, 108] on body "🙏 .cls-1 fill:#fff; AWATERA Pankina Anna Работы Чаты График Выйти S_SNF-6792-WK…" at bounding box center [533, 296] width 1067 height 593
type textarea "x"
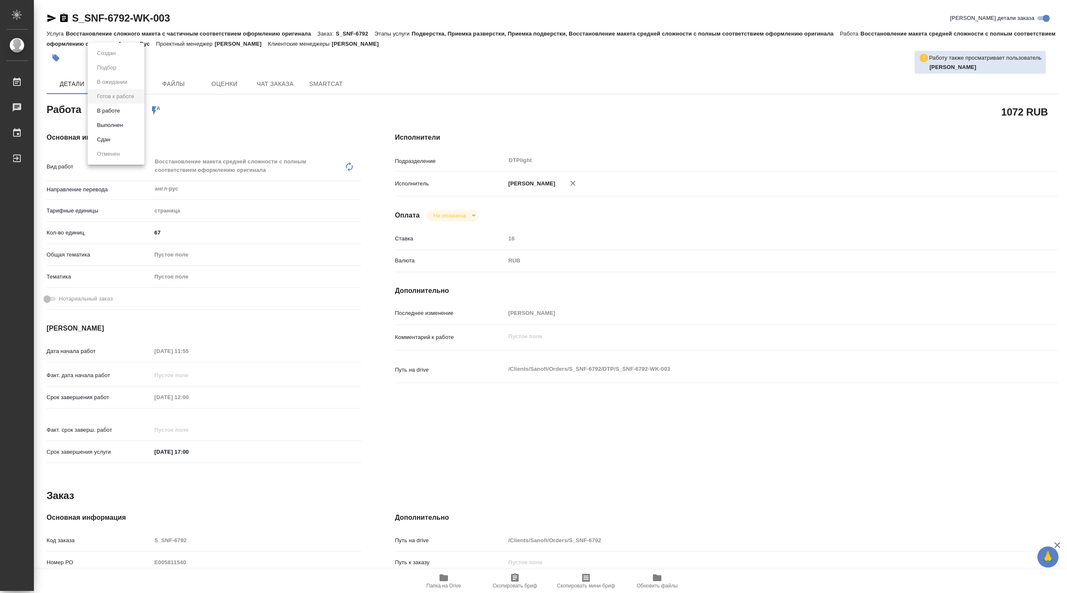
type textarea "x"
click at [115, 113] on button "В работе" at bounding box center [108, 110] width 28 height 9
type textarea "x"
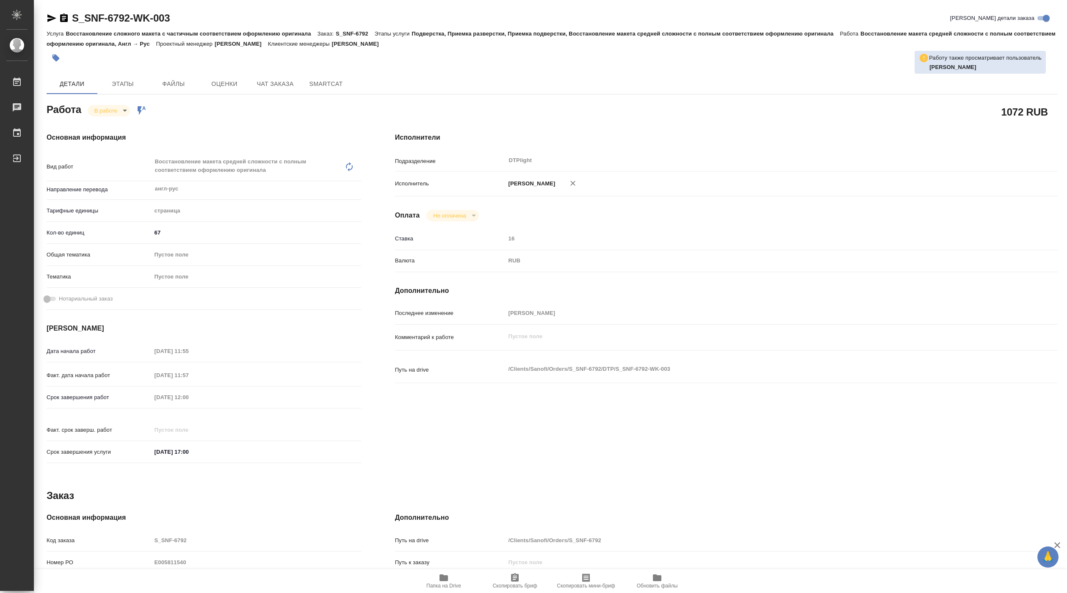
type textarea "x"
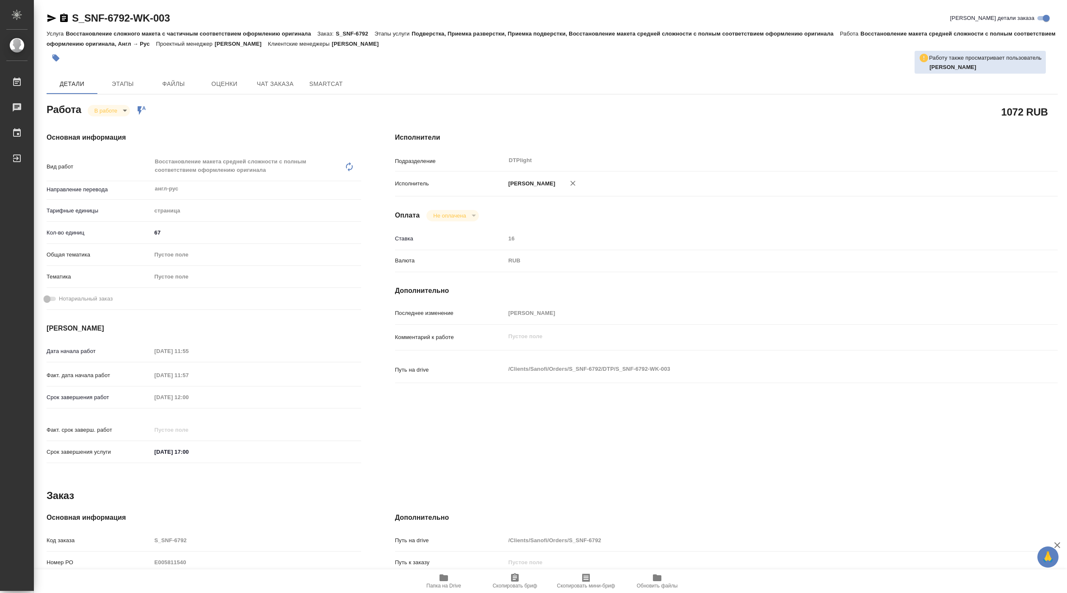
type textarea "x"
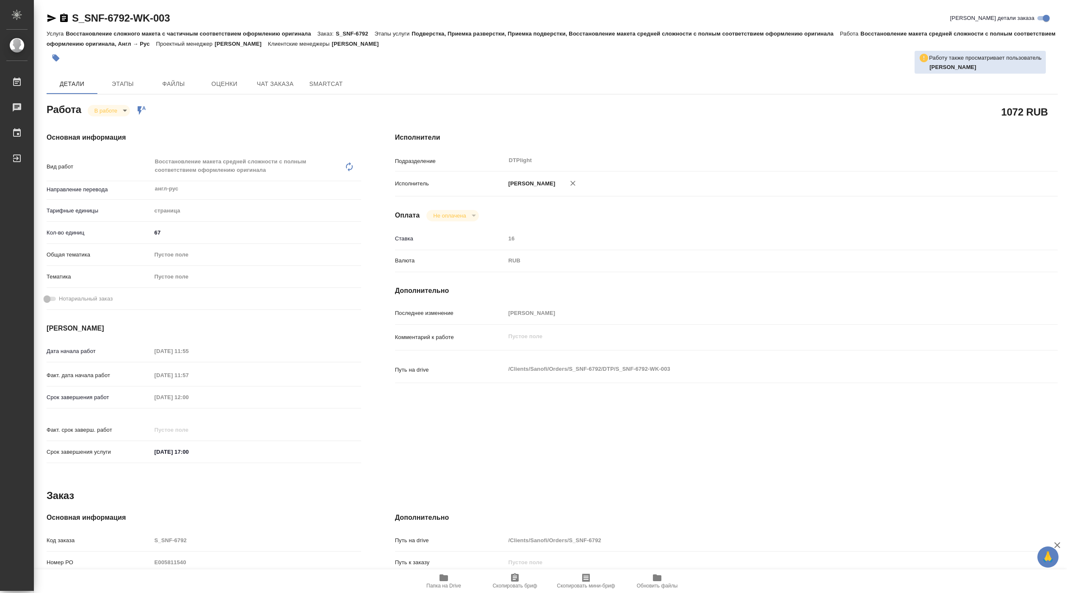
type textarea "x"
drag, startPoint x: 74, startPoint y: 25, endPoint x: 179, endPoint y: 20, distance: 105.5
click at [179, 20] on div "S_SNF-6792-WK-003 Кратко детали заказа" at bounding box center [552, 18] width 1011 height 14
copy link "S_SNF-6792-WK-003"
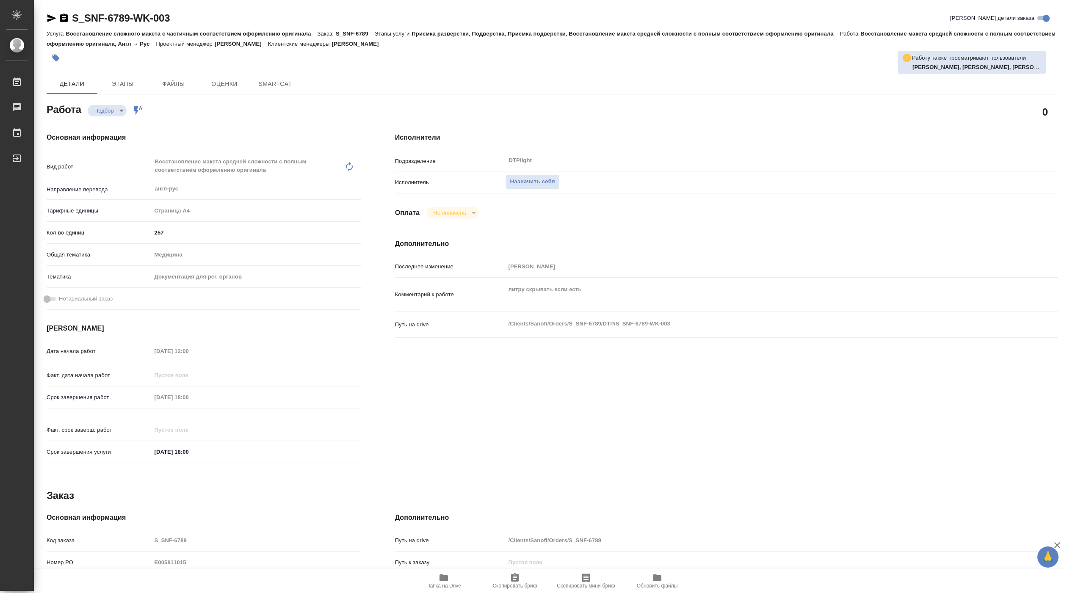
type textarea "x"
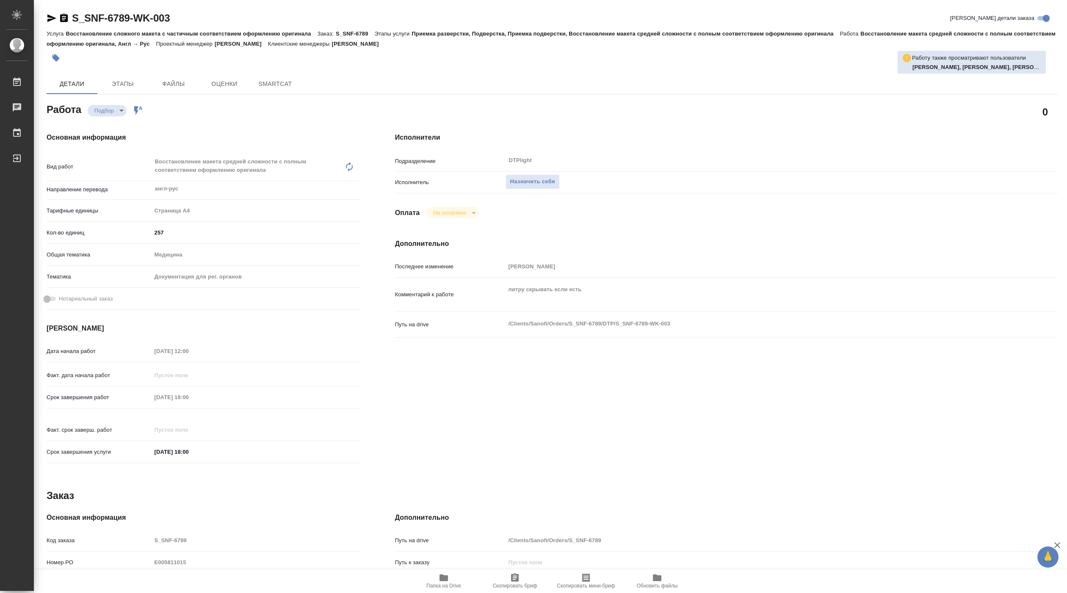
type textarea "x"
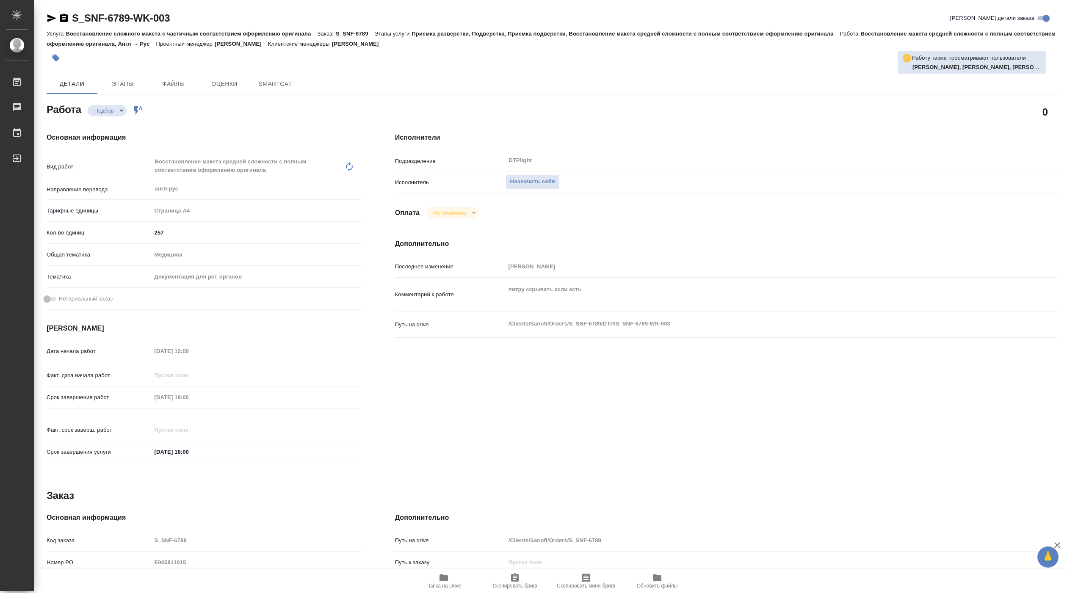
type textarea "x"
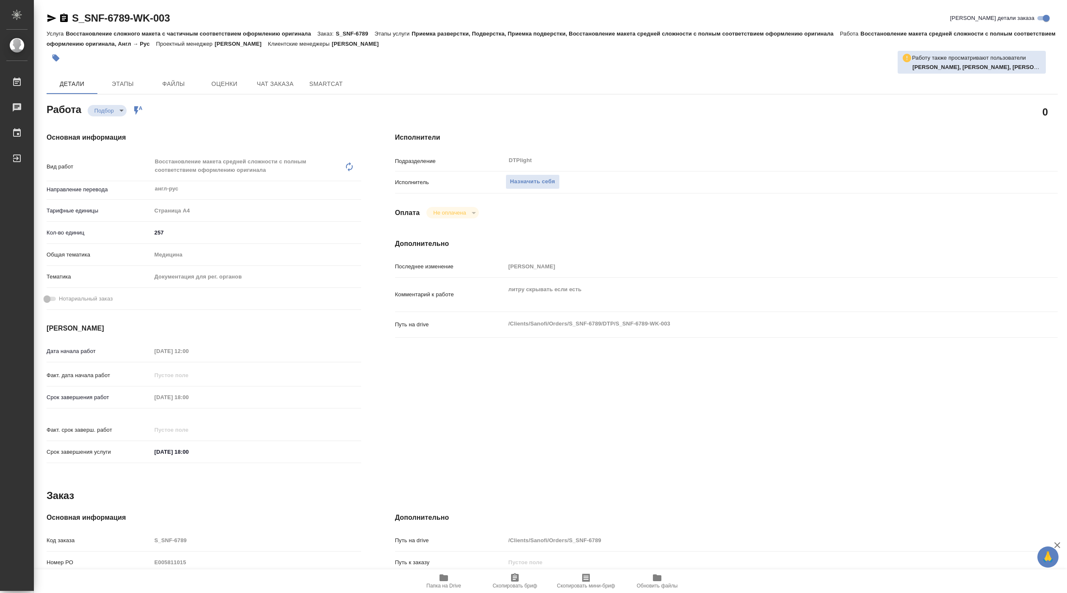
type textarea "x"
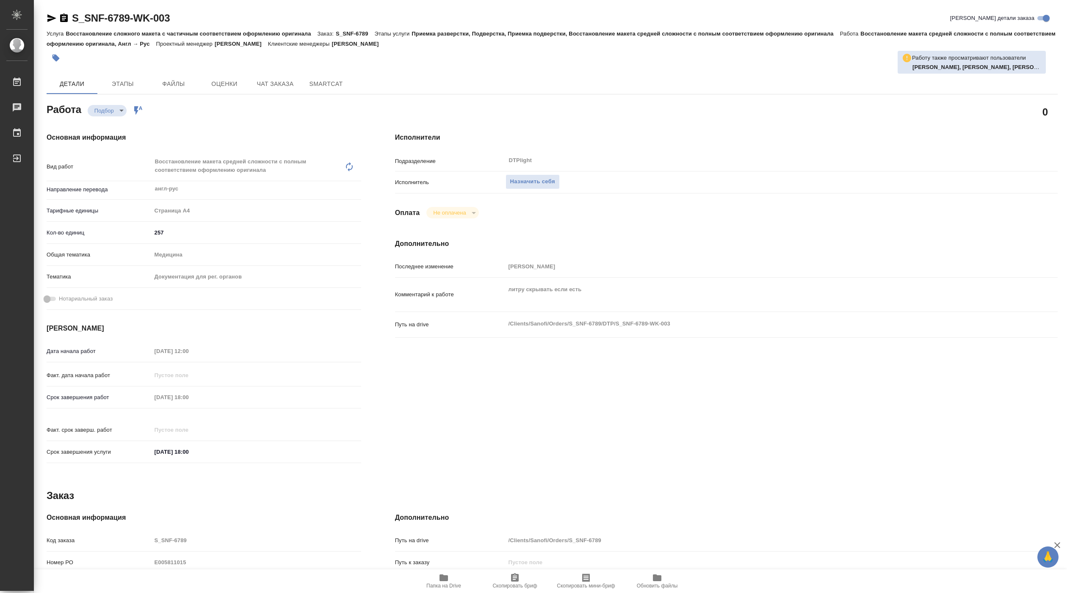
click at [450, 568] on div "Путь к заказу" at bounding box center [726, 566] width 663 height 22
type textarea "x"
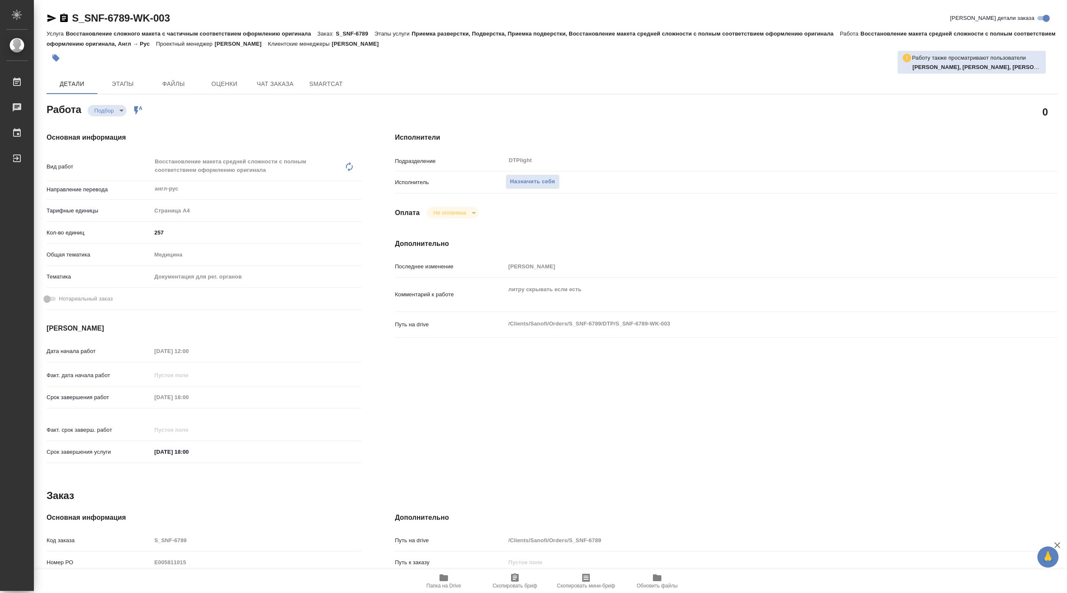
type textarea "x"
drag, startPoint x: 454, startPoint y: 571, endPoint x: 454, endPoint y: 577, distance: 5.9
click at [454, 573] on button "Папка на Drive" at bounding box center [443, 582] width 71 height 24
type textarea "x"
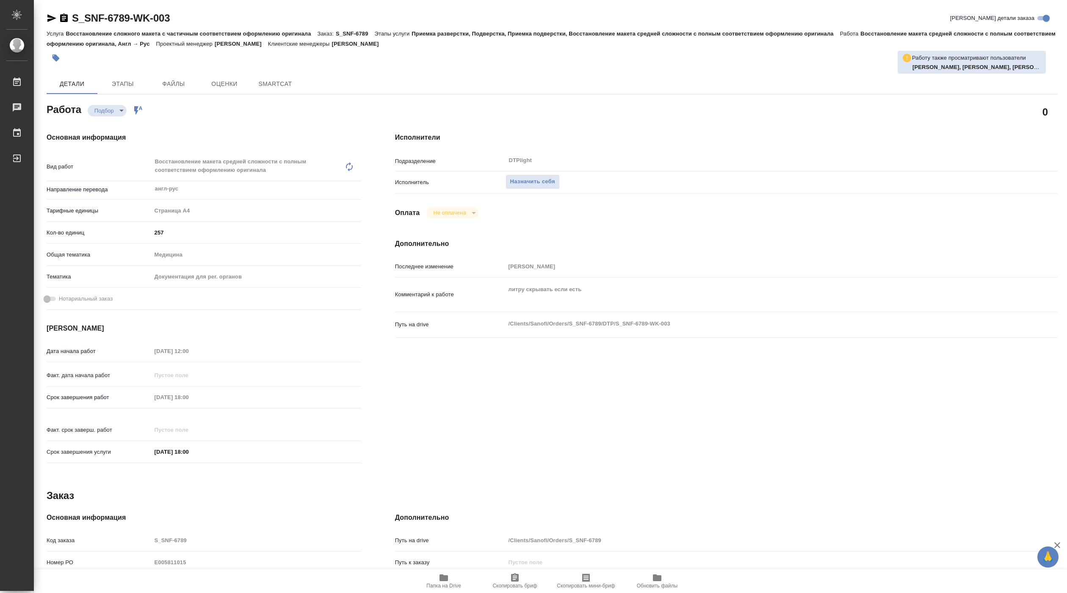
type textarea "x"
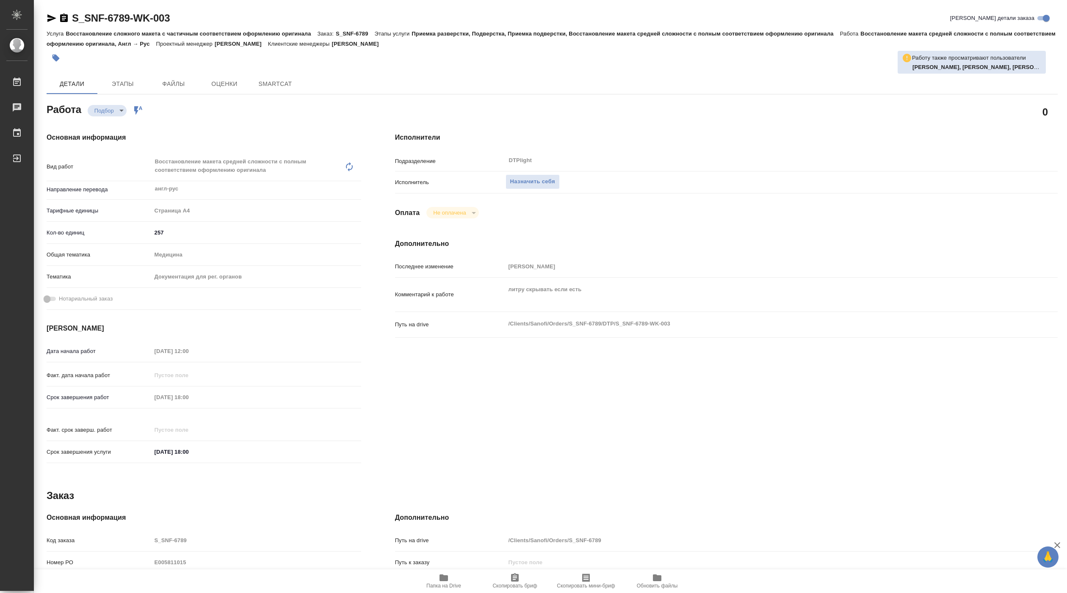
type textarea "x"
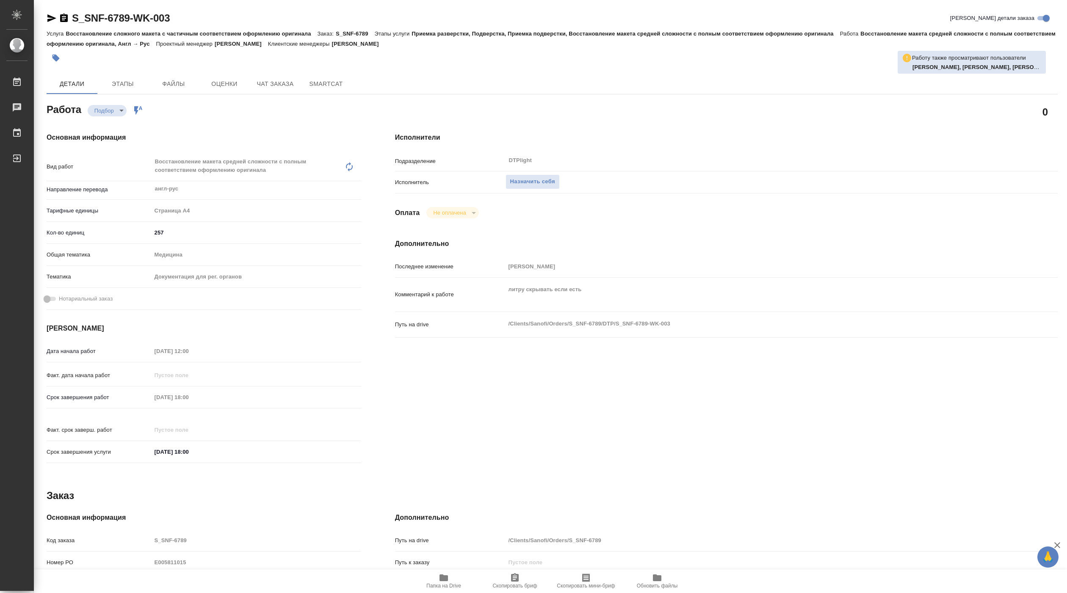
type textarea "x"
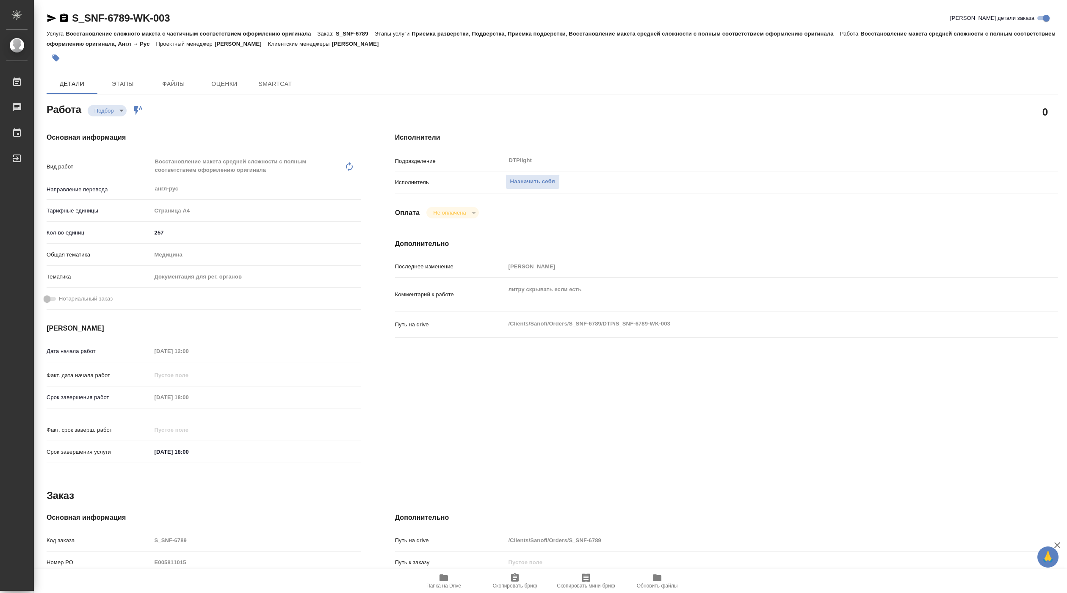
type textarea "x"
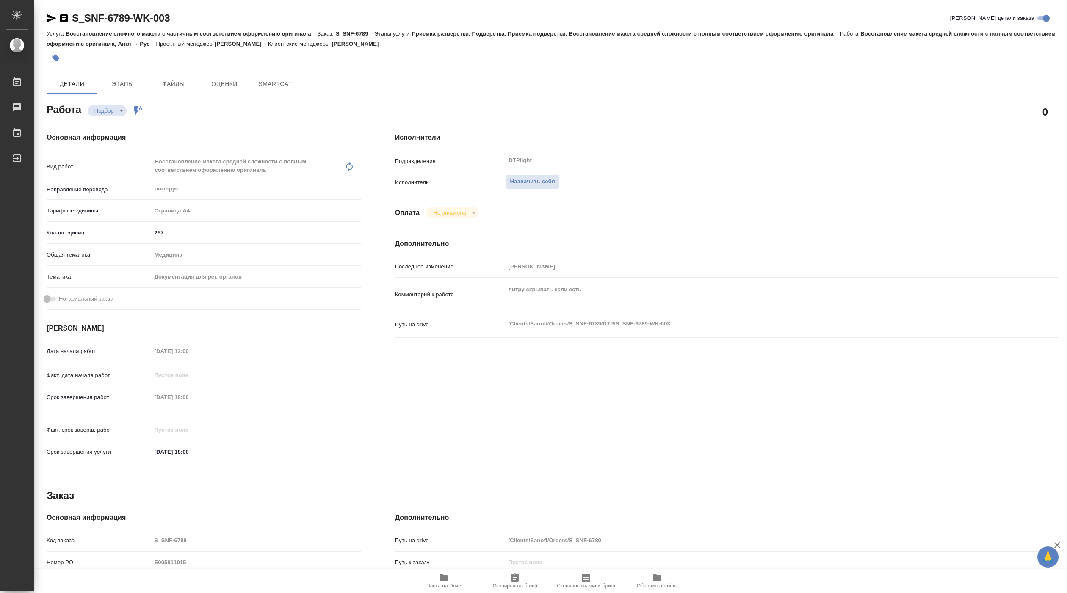
type textarea "x"
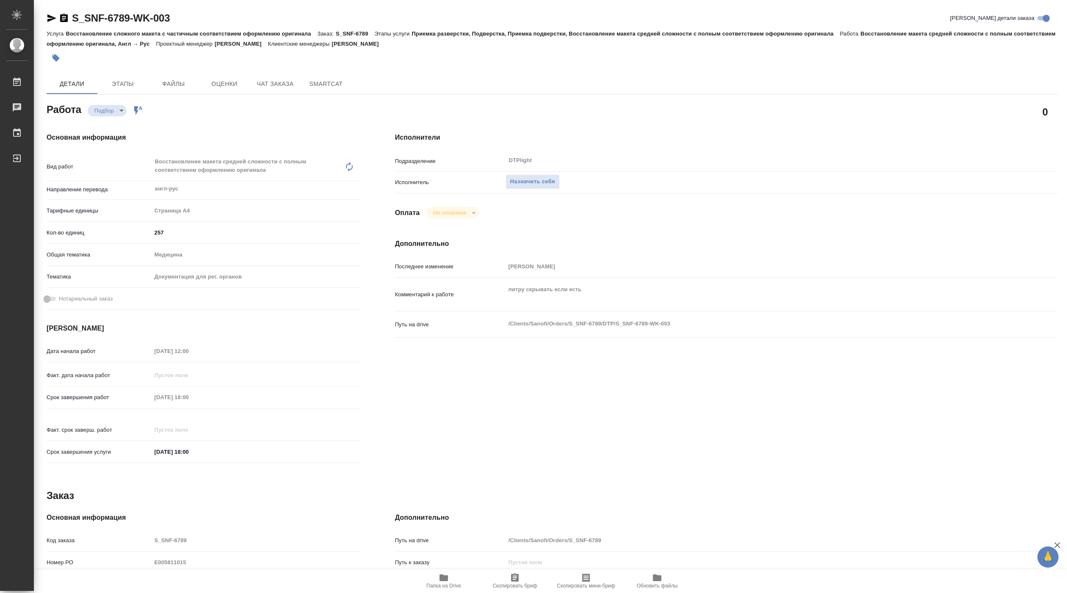
type textarea "x"
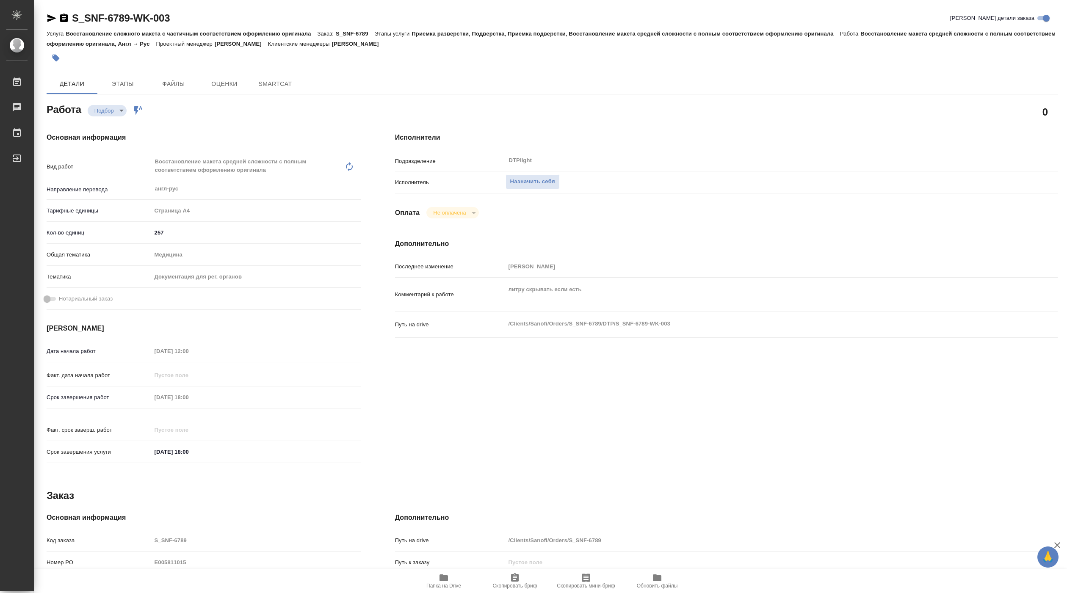
type textarea "x"
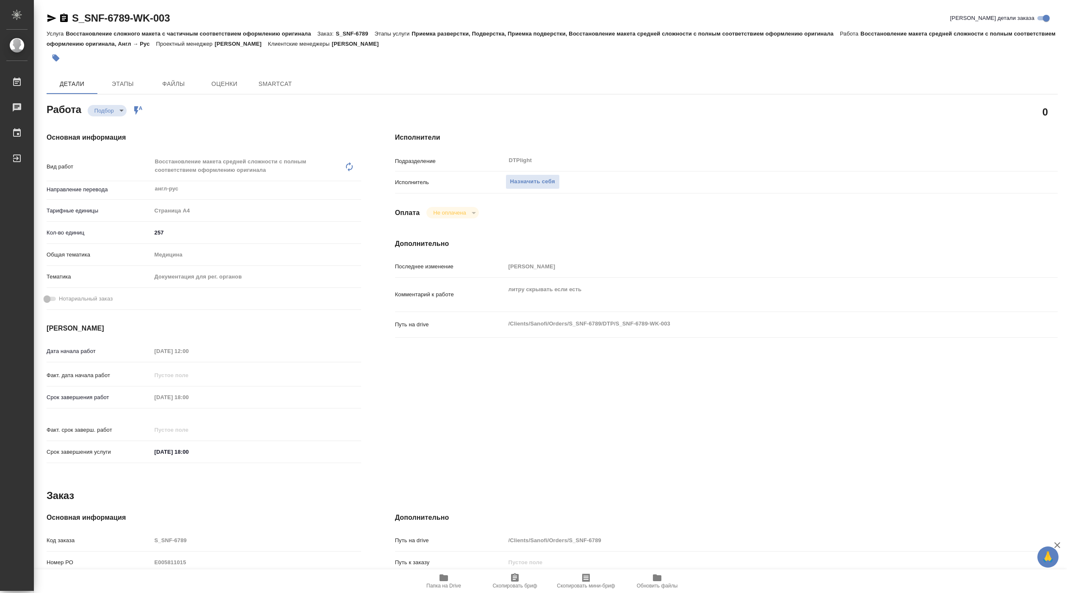
type textarea "x"
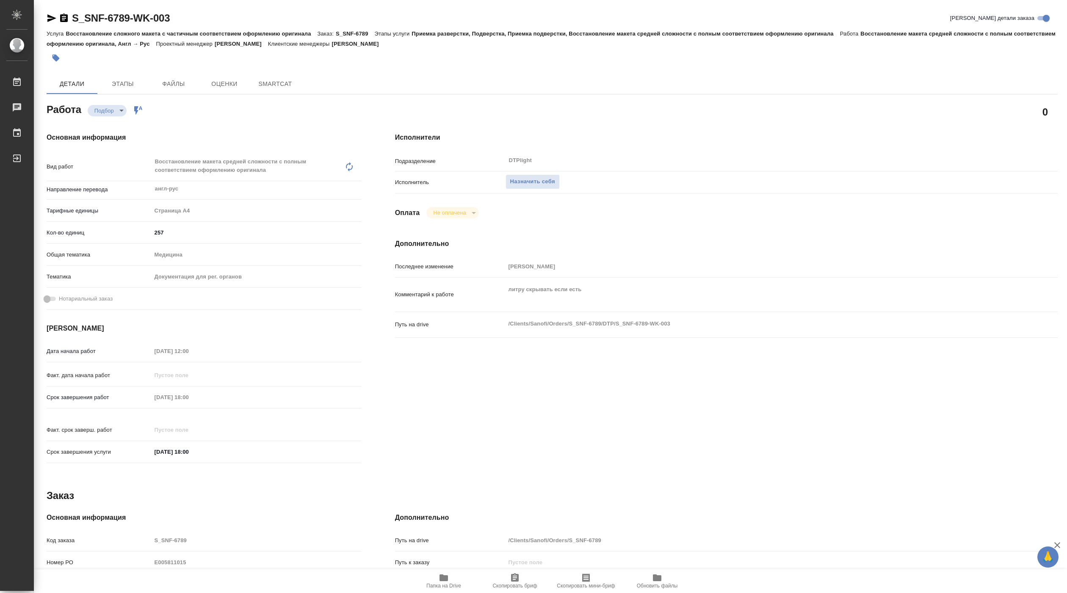
type textarea "x"
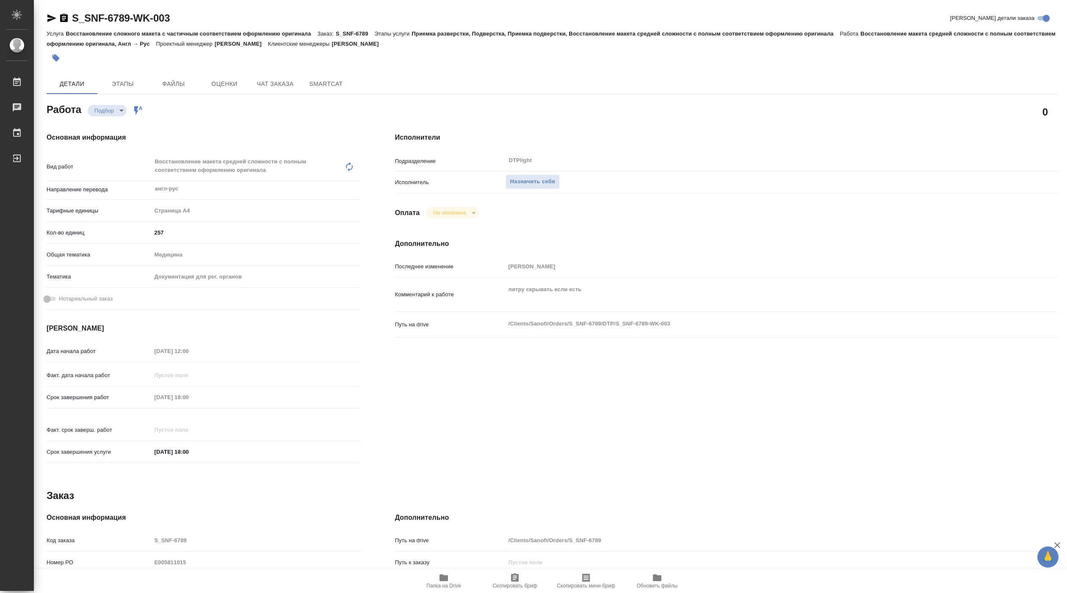
type textarea "x"
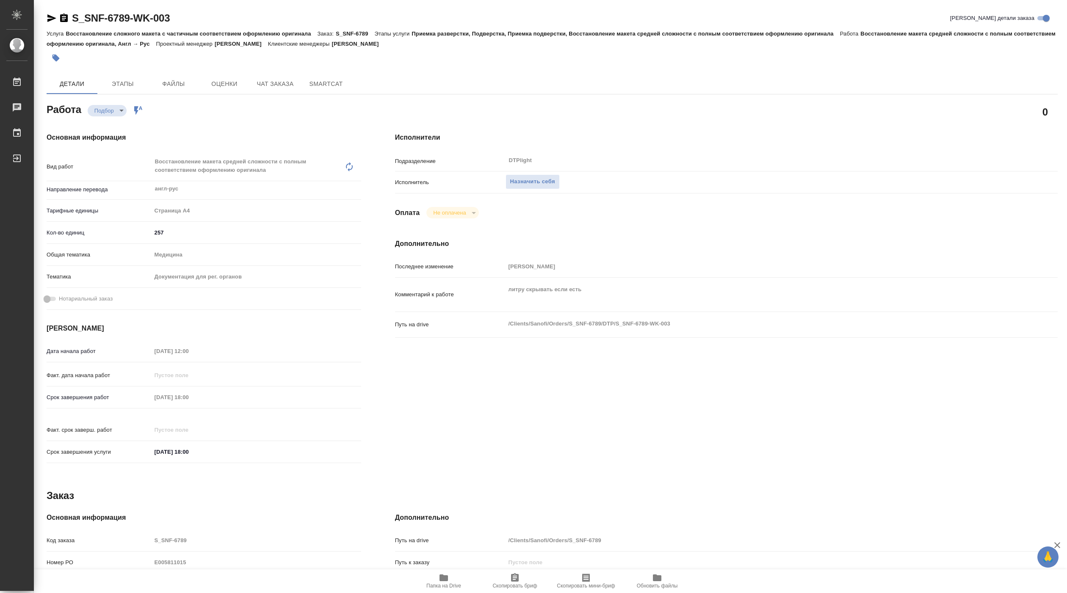
type textarea "x"
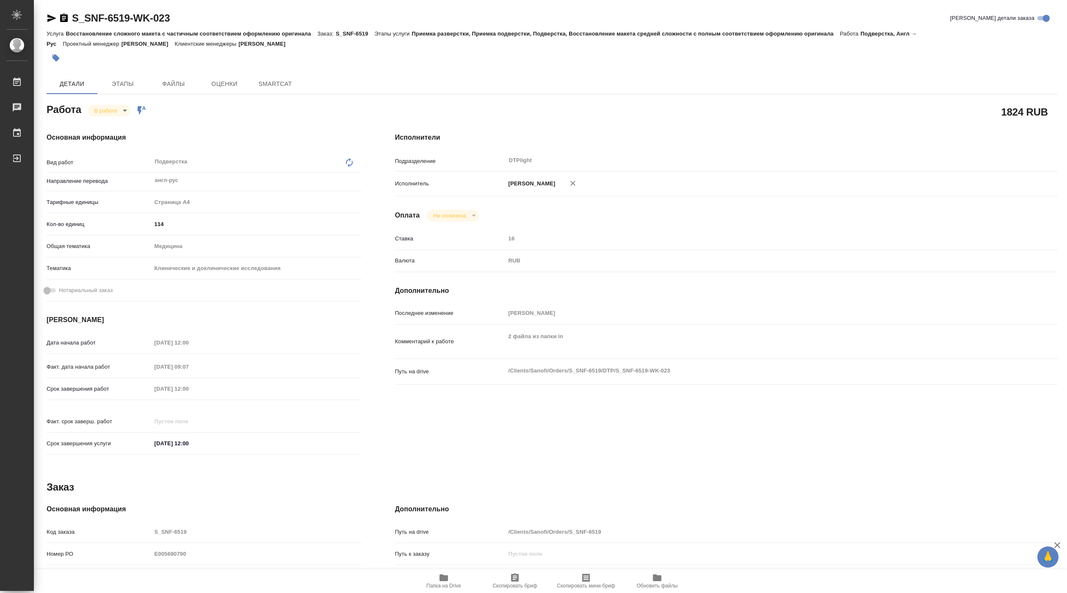
type textarea "x"
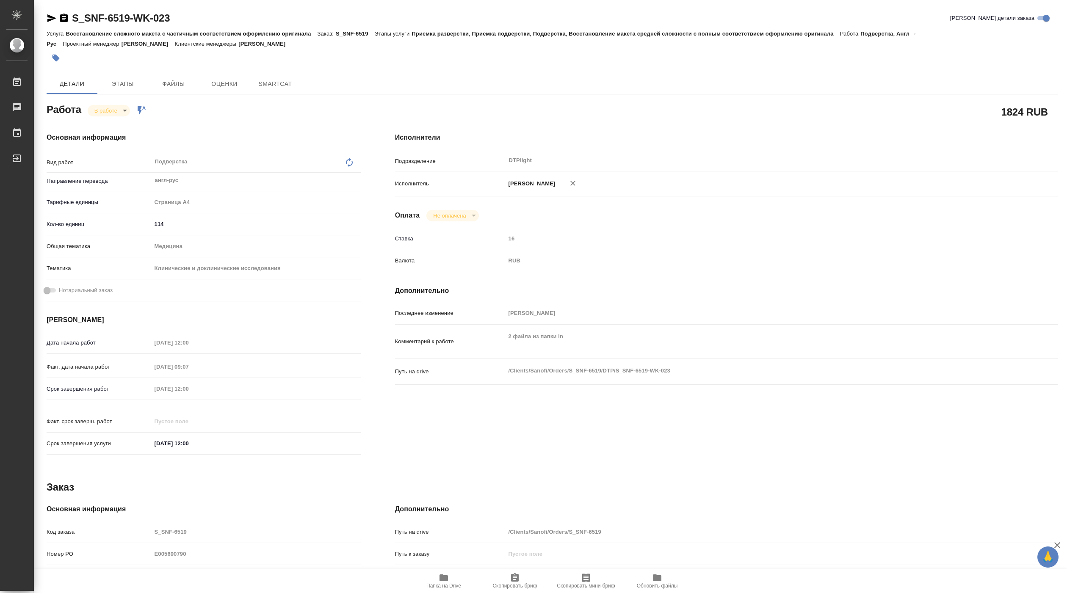
type textarea "x"
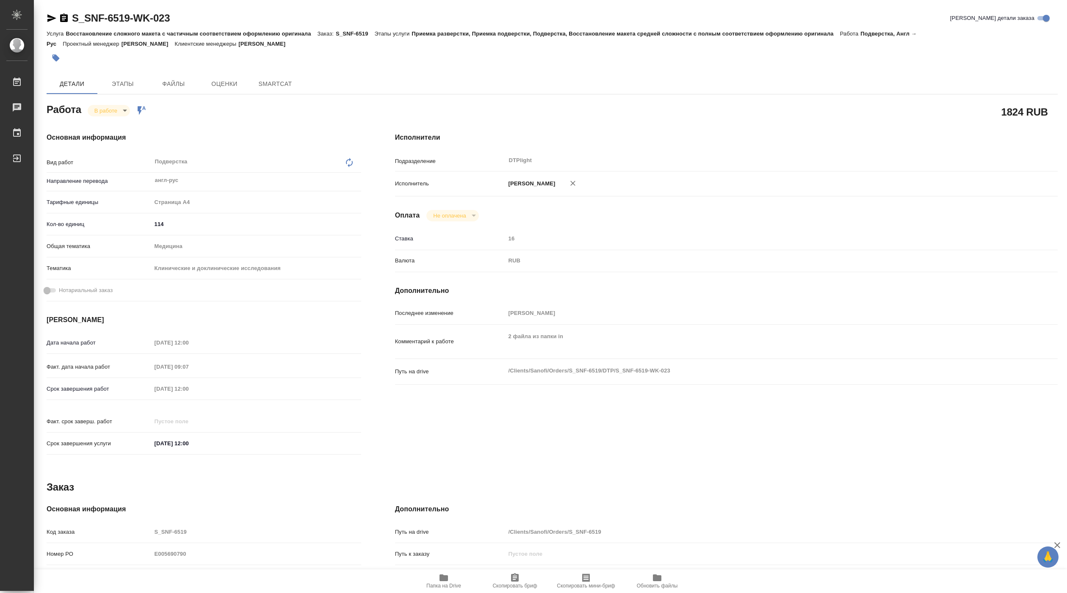
type textarea "x"
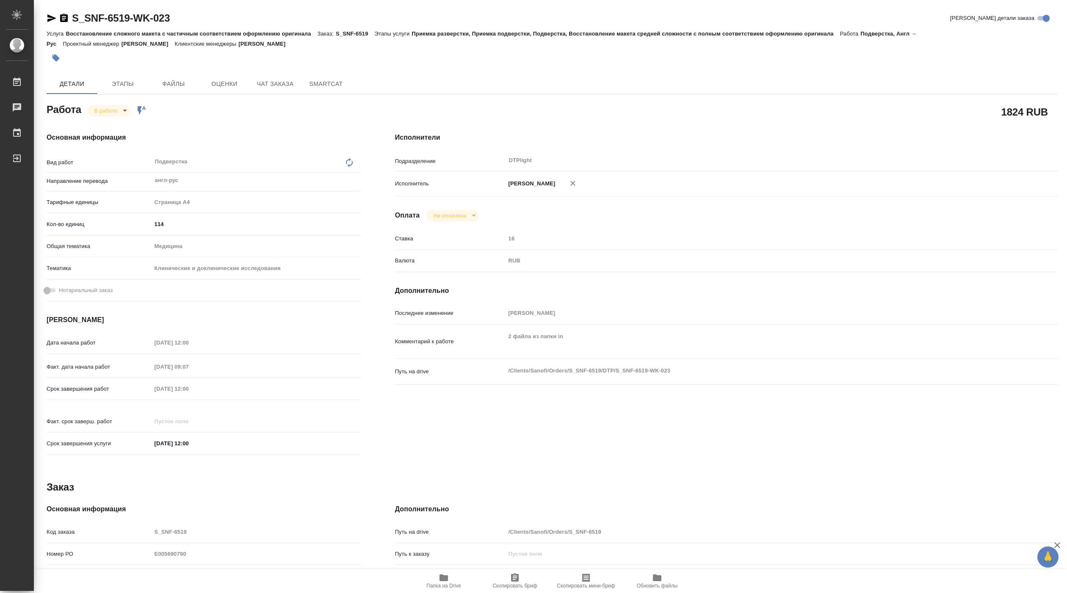
type textarea "x"
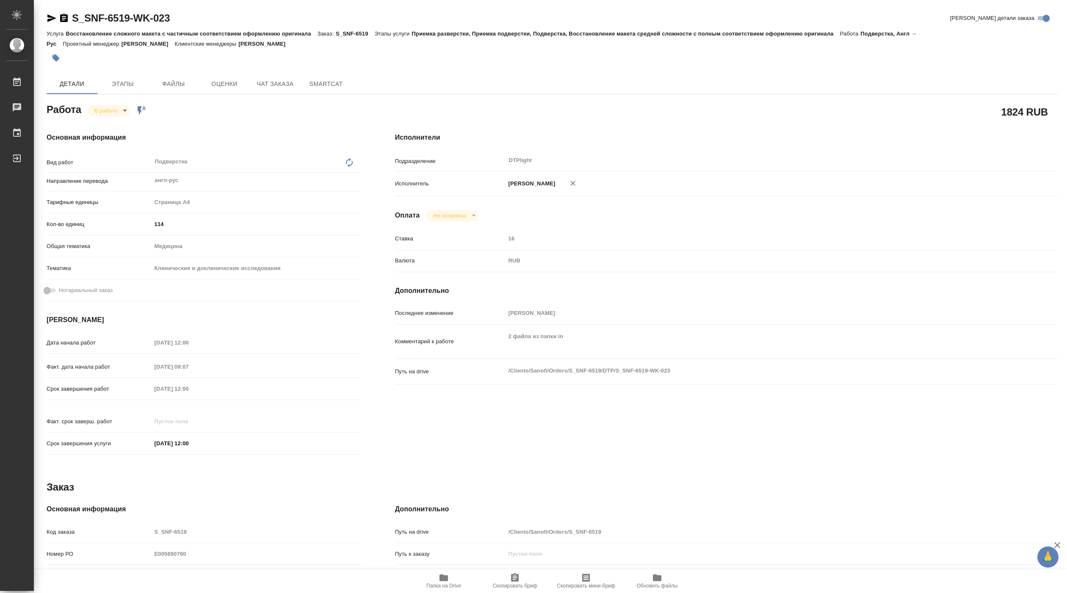
type textarea "x"
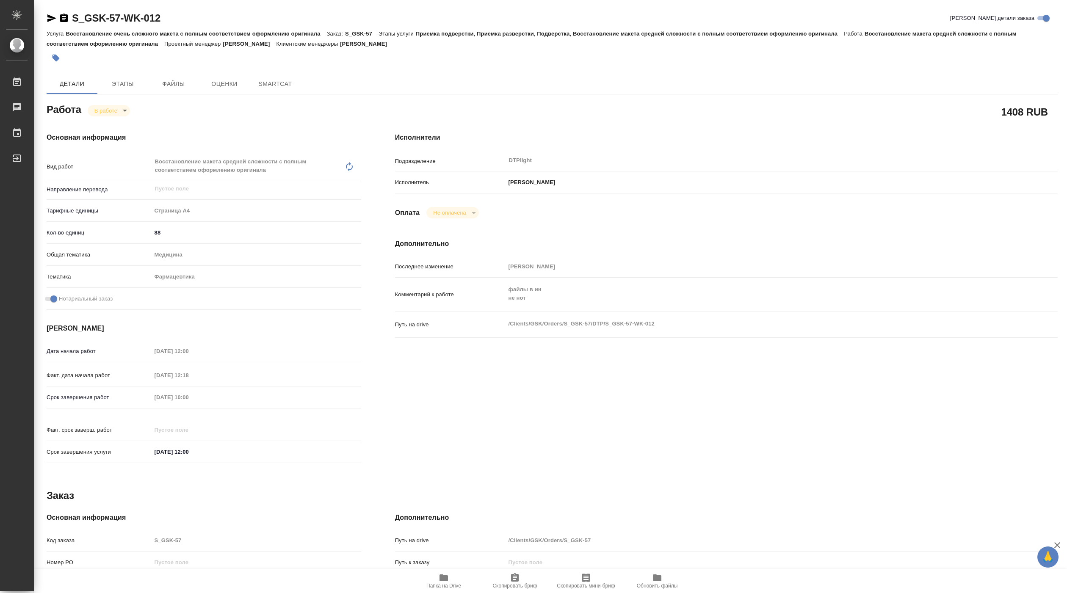
type textarea "x"
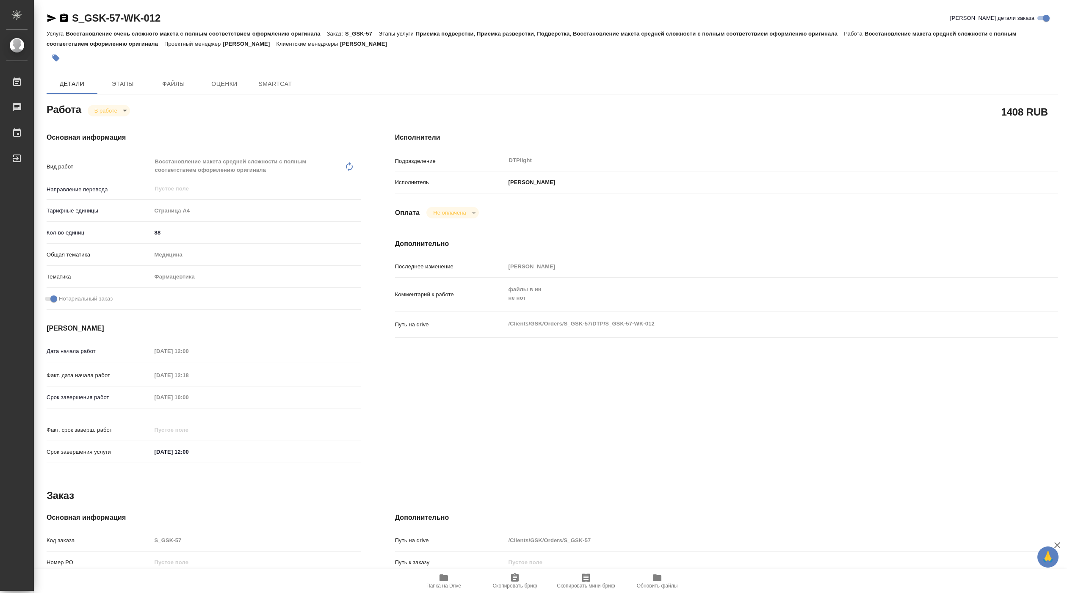
type textarea "x"
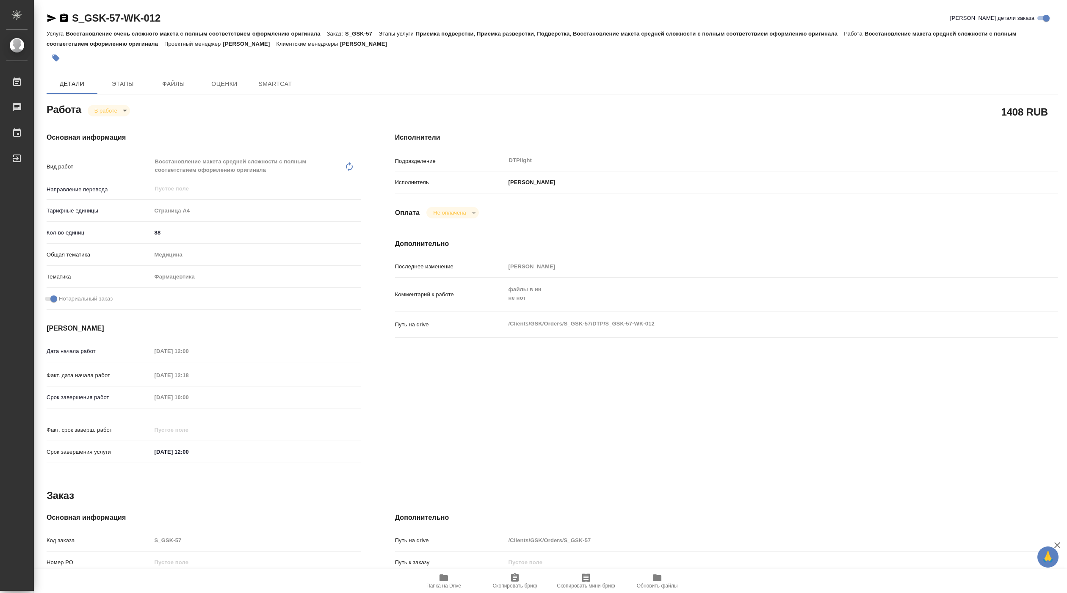
type textarea "x"
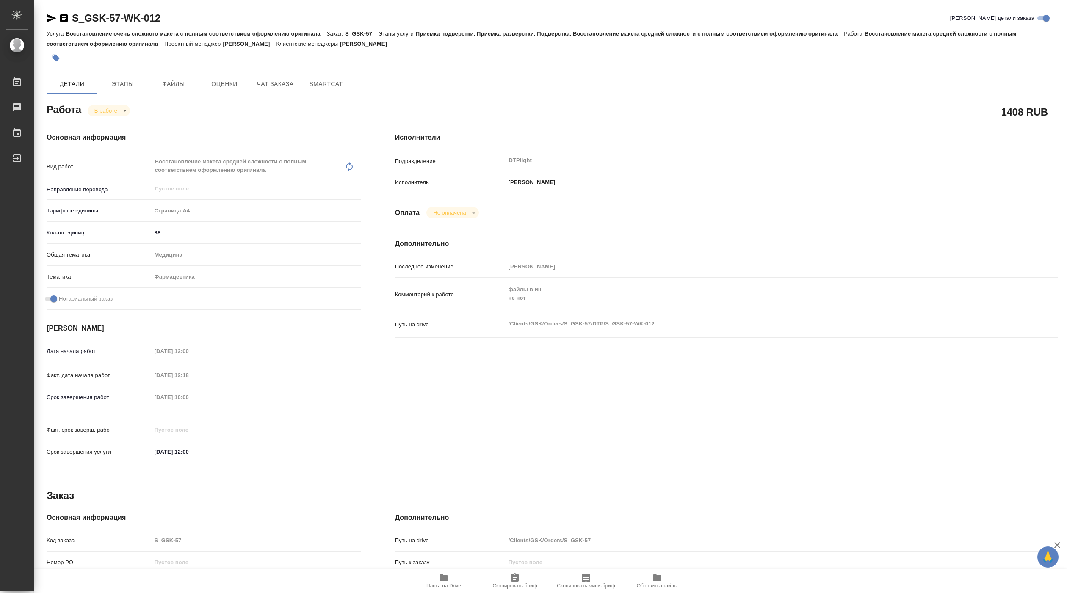
type textarea "x"
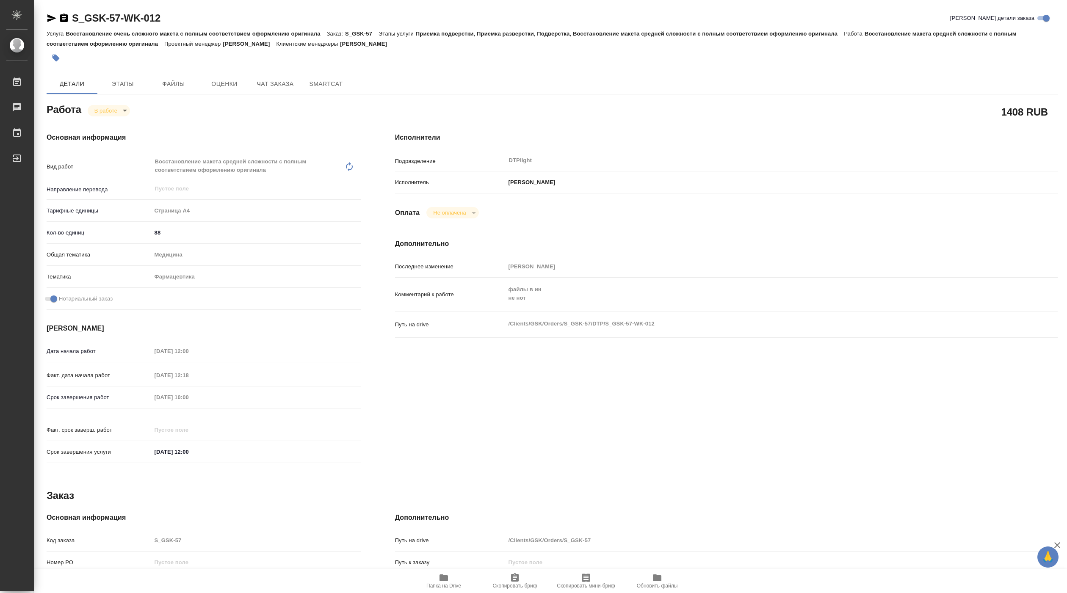
type textarea "x"
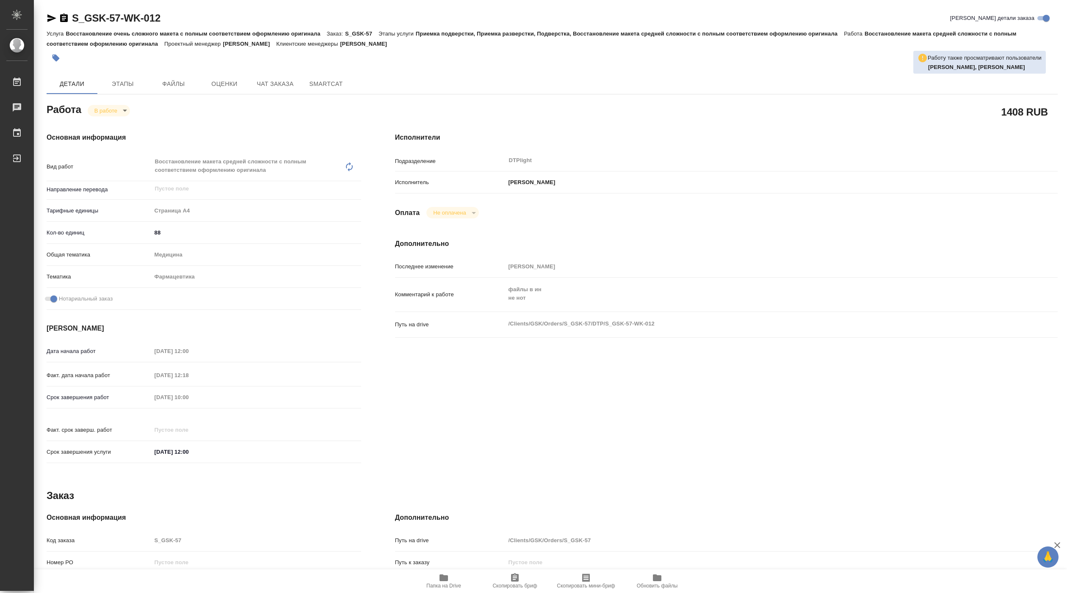
type textarea "x"
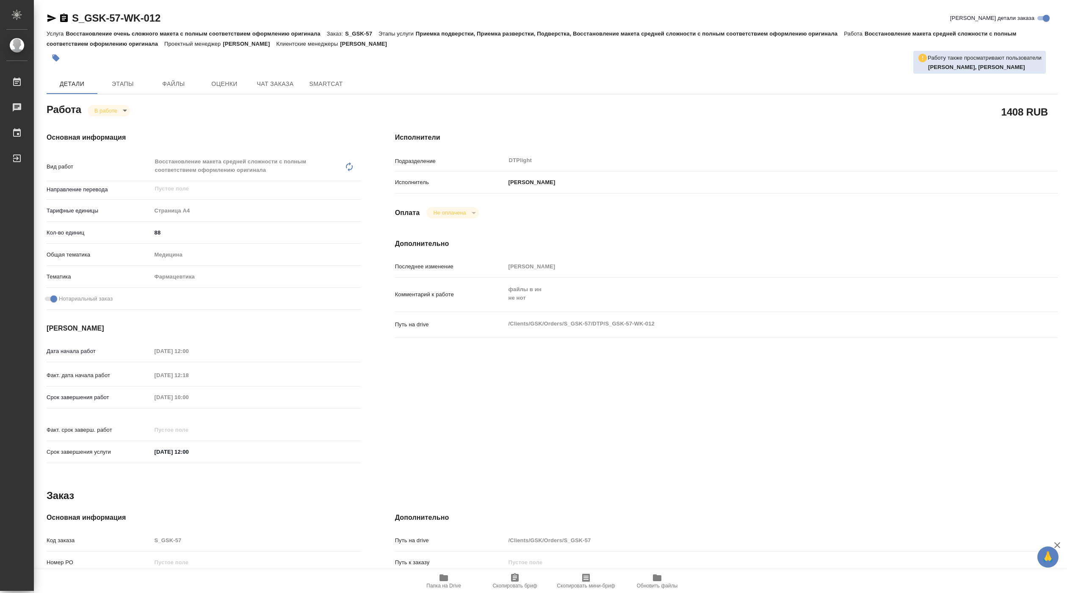
type textarea "x"
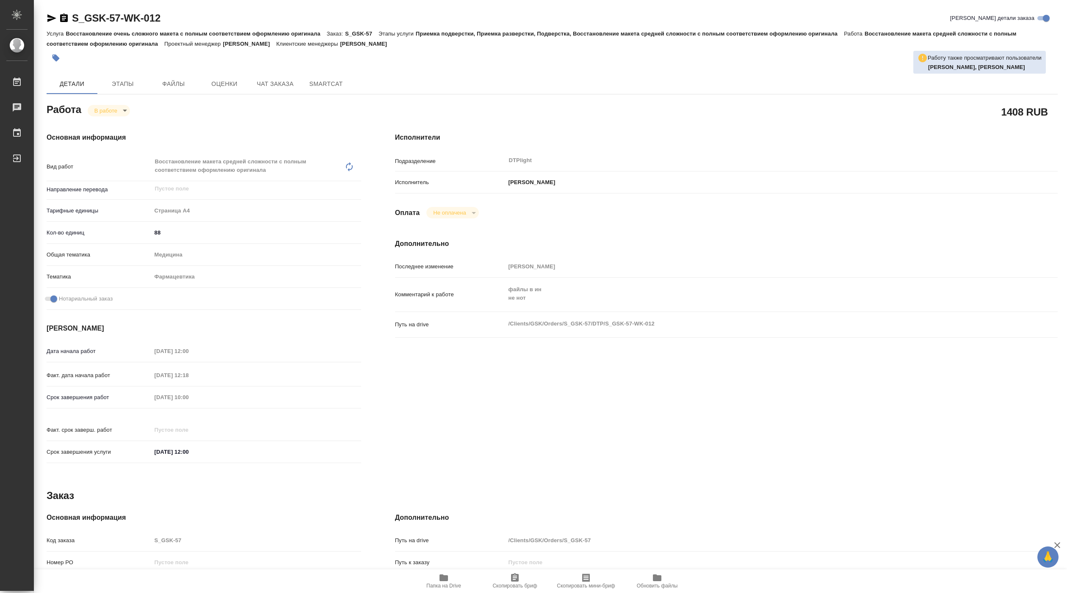
type textarea "x"
